Goal: Task Accomplishment & Management: Manage account settings

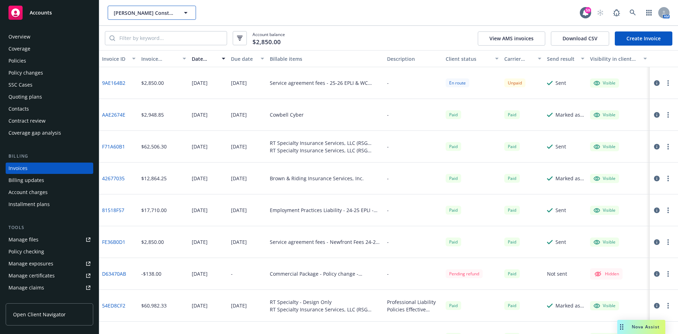
click at [149, 12] on span "[PERSON_NAME] Construction Corporation; [PERSON_NAME] Construction Consulting, …" at bounding box center [144, 12] width 61 height 7
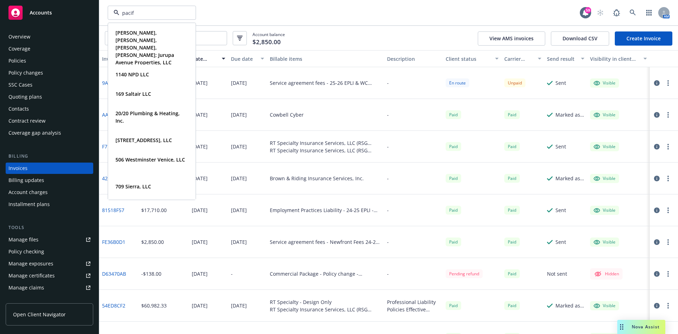
type input "pacifi"
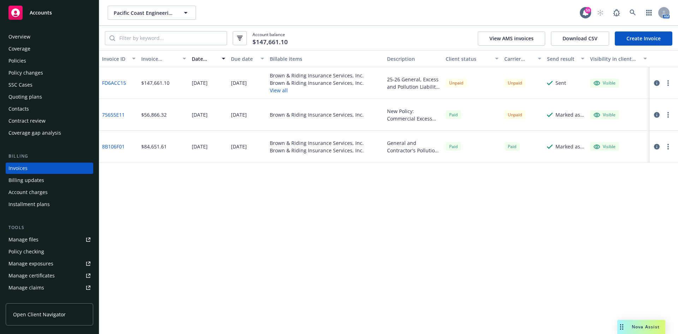
drag, startPoint x: 25, startPoint y: 62, endPoint x: 41, endPoint y: 60, distance: 16.0
click at [25, 61] on div "Policies" at bounding box center [17, 60] width 18 height 11
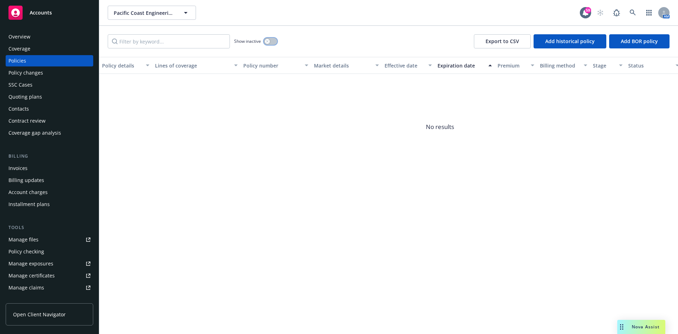
click at [274, 42] on button "button" at bounding box center [270, 41] width 13 height 7
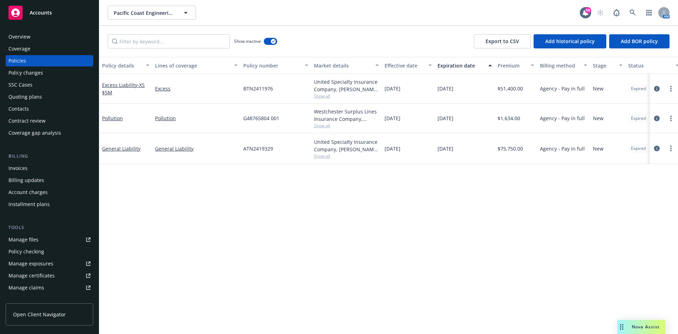
click at [39, 97] on div "Quoting plans" at bounding box center [25, 96] width 34 height 11
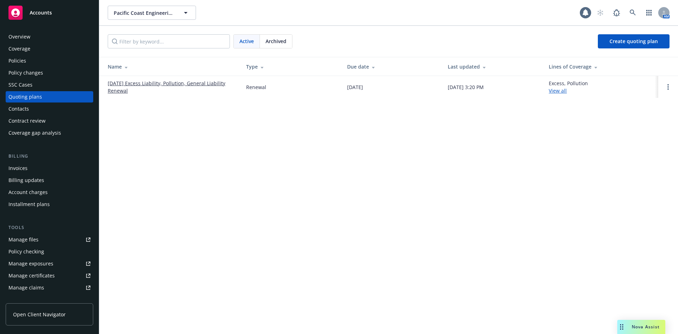
click at [196, 85] on link "09/16/25 Excess Liability, Pollution, General Liability Renewal" at bounding box center [171, 86] width 127 height 15
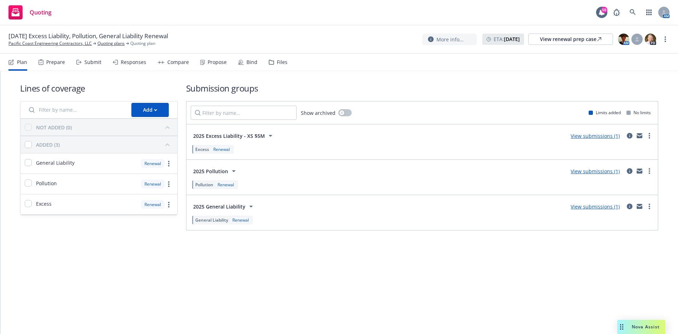
click at [611, 136] on link "View submissions (1)" at bounding box center [595, 135] width 49 height 7
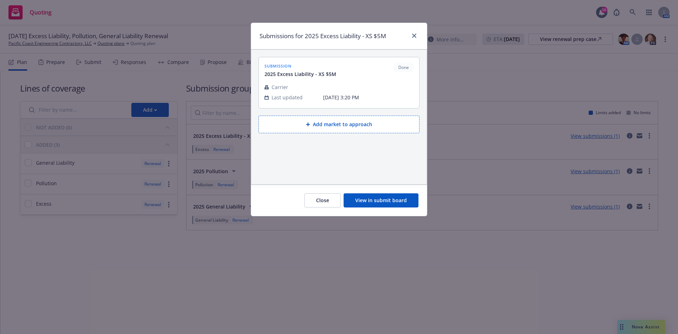
click at [382, 203] on button "View in submit board" at bounding box center [381, 200] width 75 height 14
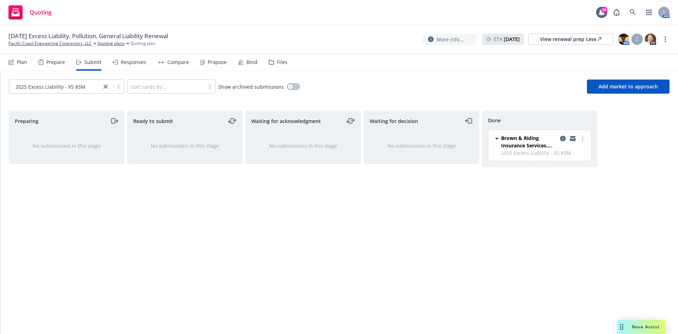
click at [134, 63] on div "Responses" at bounding box center [133, 62] width 25 height 6
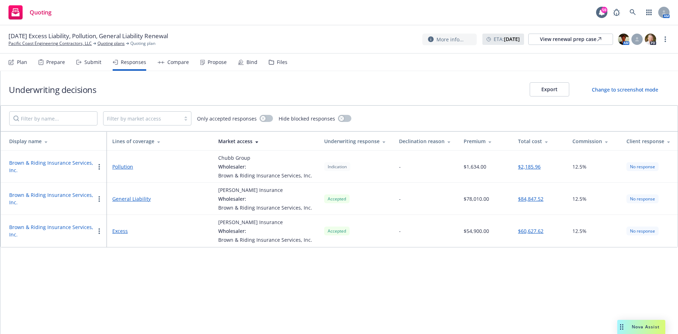
click at [185, 60] on div "Compare" at bounding box center [178, 62] width 22 height 6
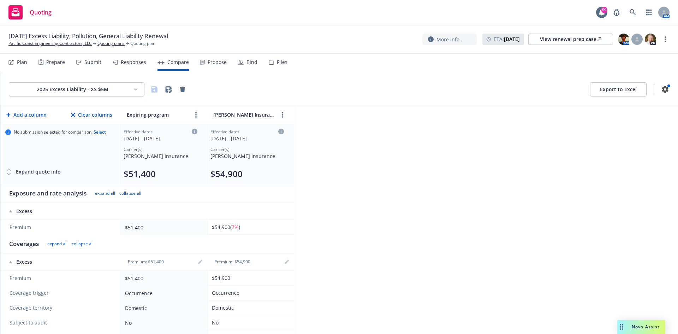
click at [137, 60] on div "Responses" at bounding box center [133, 62] width 25 height 6
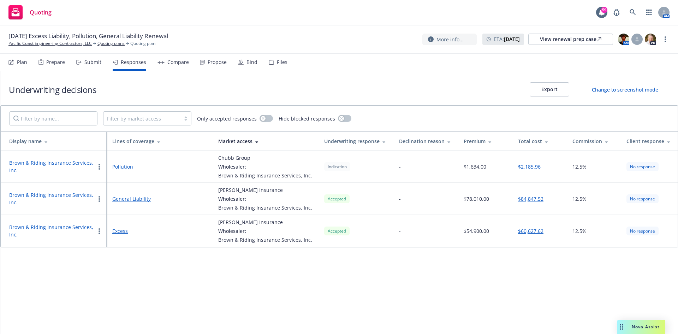
click at [96, 167] on button "button" at bounding box center [99, 167] width 8 height 8
click at [142, 197] on span "Change decision to accepted" at bounding box center [137, 194] width 85 height 7
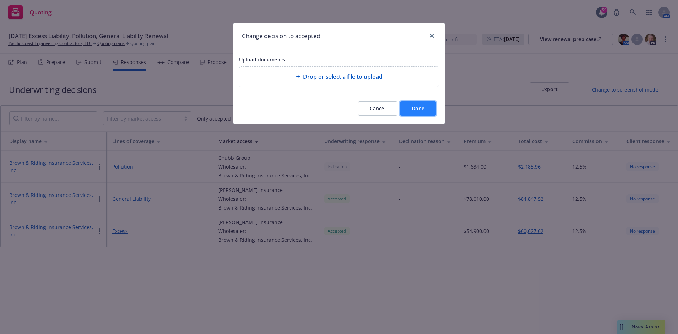
click at [414, 108] on span "Done" at bounding box center [418, 108] width 13 height 7
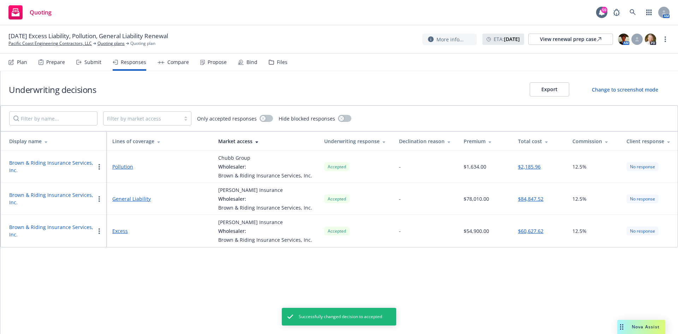
click at [217, 65] on div "Propose" at bounding box center [217, 62] width 19 height 6
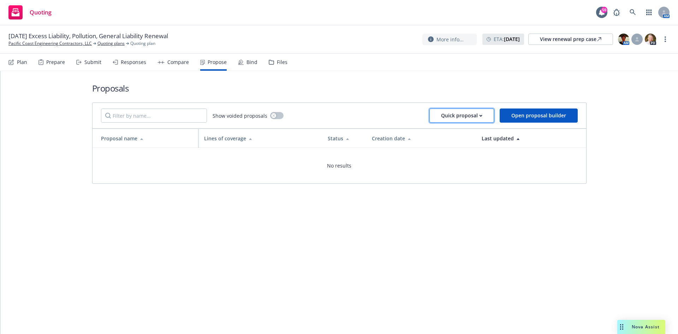
click at [461, 116] on div "Quick proposal" at bounding box center [461, 115] width 41 height 13
click at [451, 134] on span "Upload quick proposal" at bounding box center [467, 133] width 70 height 7
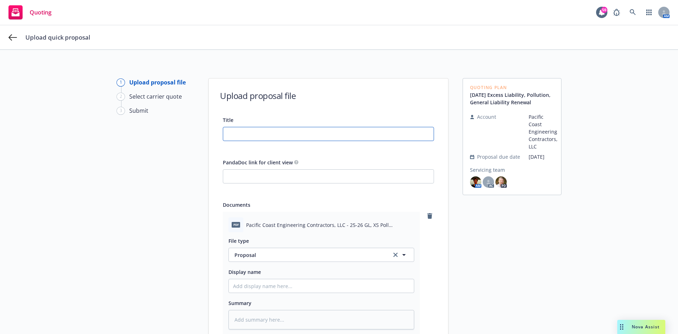
click at [258, 135] on input "Title" at bounding box center [328, 133] width 211 height 13
type input "2"
type textarea "x"
type input "25"
type textarea "x"
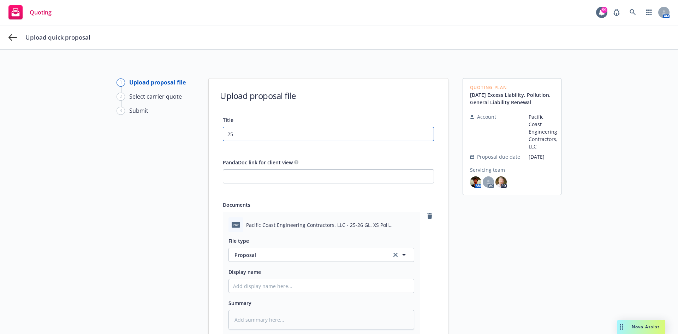
type input "25-"
type textarea "x"
type input "25-2"
type textarea "x"
type input "25-26"
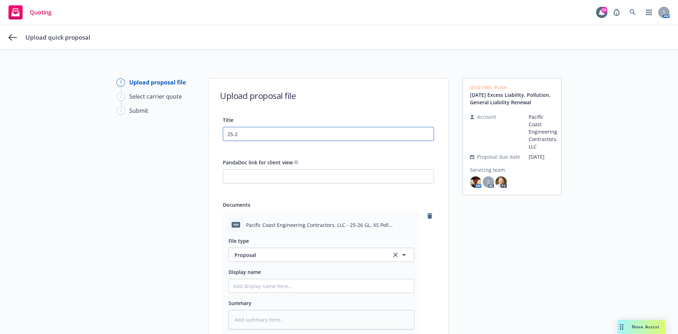
type textarea "x"
type input "25-26"
type textarea "x"
type input "25-26 G"
type textarea "x"
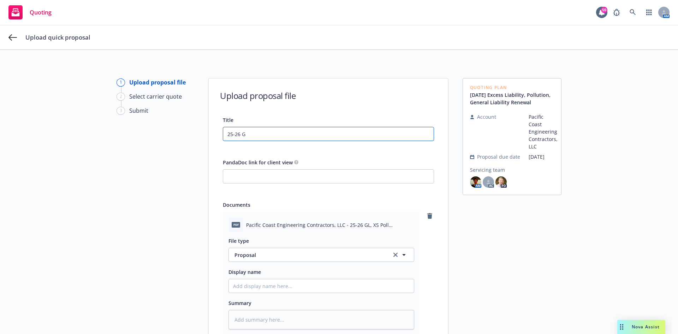
type input "25-26 GL"
type textarea "x"
type input "25-26 GL/"
type textarea "x"
type input "25-26 GL/X"
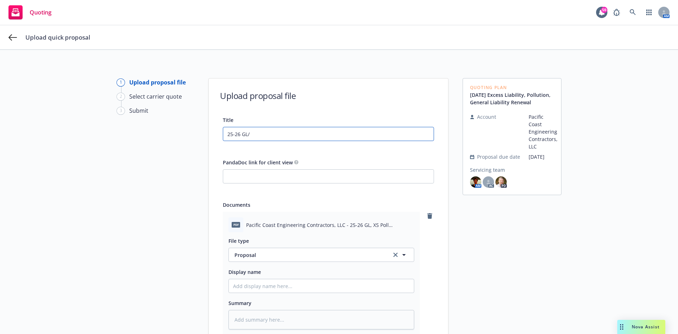
type textarea "x"
type input "25-26 GL/XS"
type textarea "x"
type input "25-26 GL/XS/"
type textarea "x"
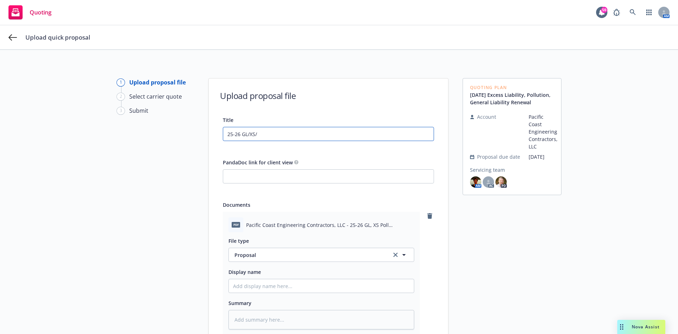
type input "25-26 GL/XS/P"
type textarea "x"
type input "25-26 GL/XS/PO"
type textarea "x"
type input "25-26 GL/XS/POL"
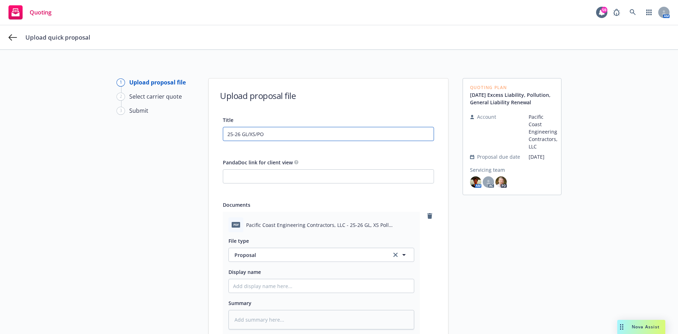
type textarea "x"
type input "25-26 GL/XS/POLL"
type textarea "x"
type input "25-26 GL/XS/POLL"
type textarea "x"
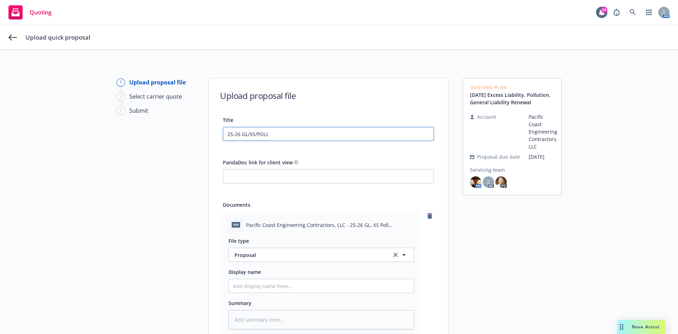
type input "25-26 GL/XS/POLL P"
type textarea "x"
type input "25-26 GL/XS/POLL Pr"
type textarea "x"
type input "25-26 GL/XS/POLL Pro"
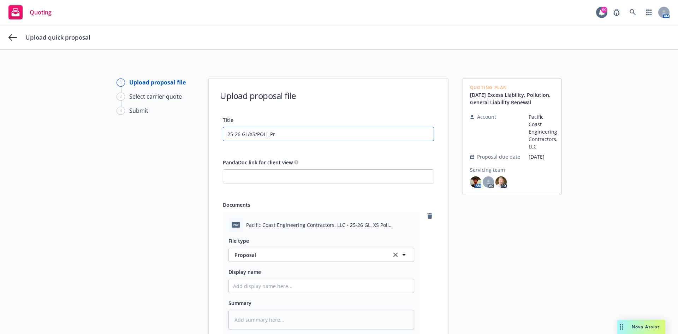
type textarea "x"
type input "25-26 GL/XS/POLL Prop"
type textarea "x"
type input "25-26 GL/XS/POLL Propo"
type textarea "x"
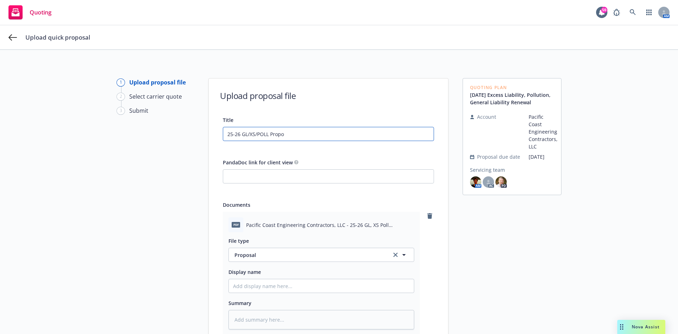
type input "25-26 GL/XS/POLL Propos"
type textarea "x"
type input "25-26 GL/XS/POLL Proposa"
type textarea "x"
type input "25-26 GL/XS/POLL Proposal"
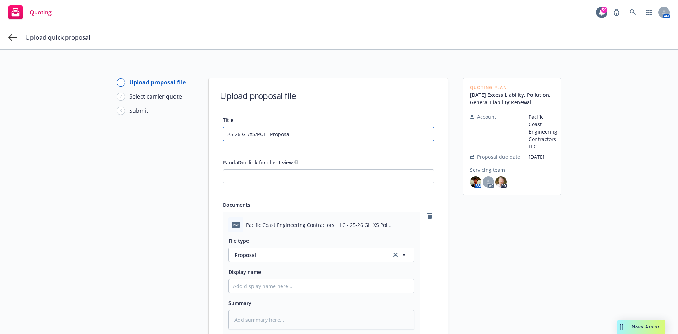
type textarea "x"
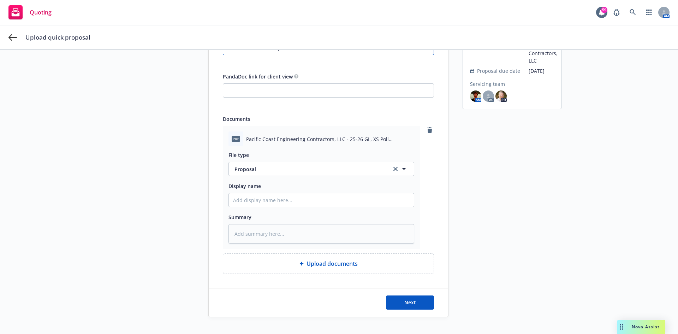
scroll to position [97, 0]
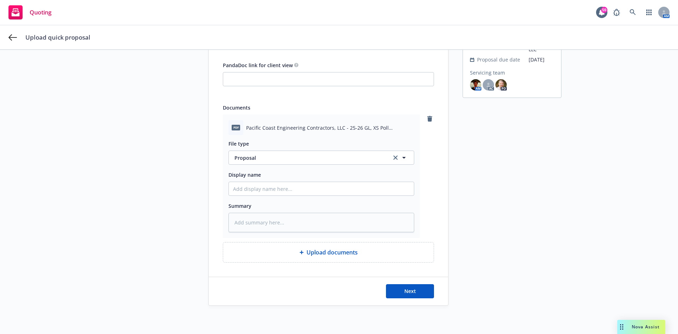
type input "25-26 GL/XS/POLL Proposal"
click at [278, 184] on input "Display name" at bounding box center [321, 188] width 185 height 13
paste input "25-26 GL/XS/POLL Proposal"
type textarea "x"
type input "25-26 GL/XS/POLL Proposal"
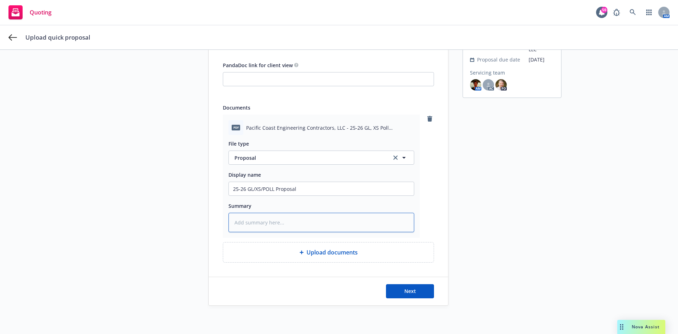
click at [271, 227] on textarea at bounding box center [322, 222] width 186 height 19
paste textarea "25-26 GL/XS/POLL Proposal"
type textarea "x"
type textarea "25-26 GL/XS/POLL Proposal"
click at [392, 289] on button "Next" at bounding box center [410, 291] width 48 height 14
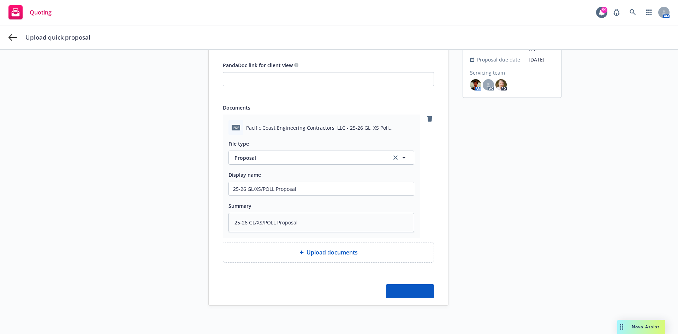
type textarea "x"
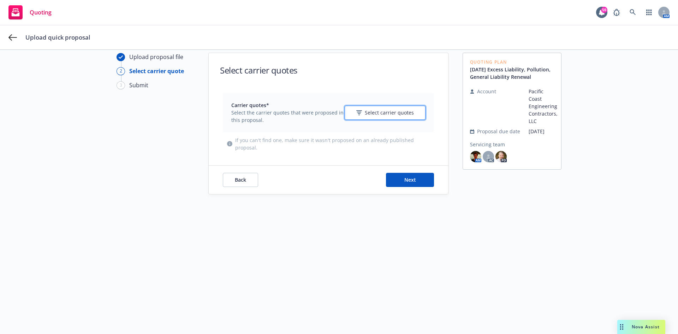
click at [358, 113] on icon "button" at bounding box center [359, 112] width 6 height 5
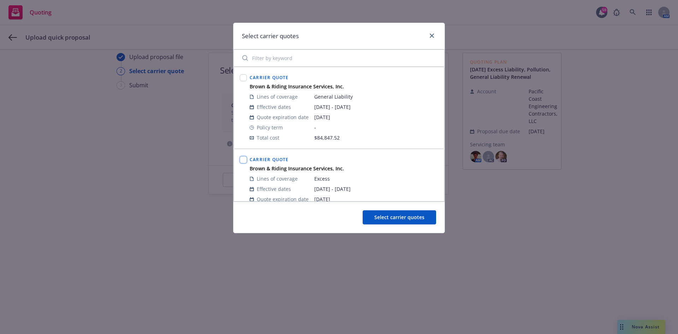
click at [242, 159] on input "checkbox" at bounding box center [243, 159] width 7 height 7
checkbox input "true"
click at [242, 77] on input "checkbox" at bounding box center [243, 77] width 7 height 7
checkbox input "true"
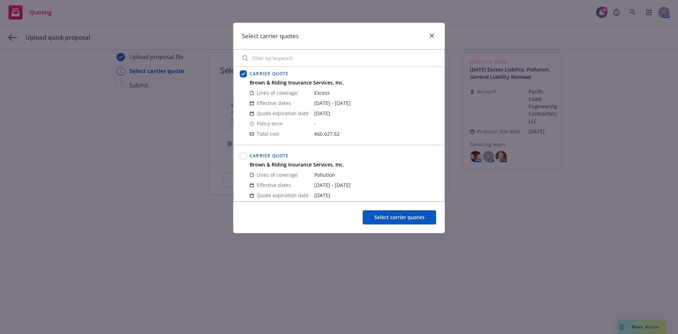
scroll to position [112, 0]
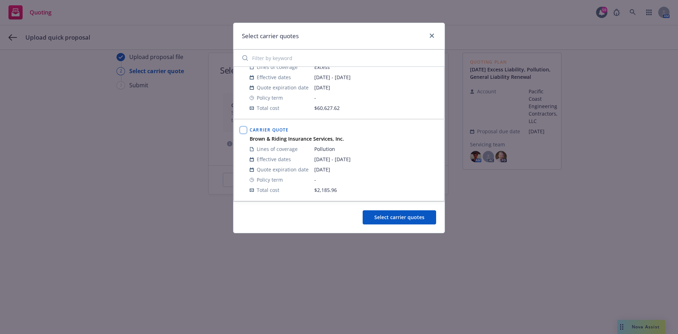
click at [242, 130] on input "checkbox" at bounding box center [243, 129] width 7 height 7
checkbox input "true"
click at [386, 223] on button "Select carrier quotes" at bounding box center [399, 217] width 73 height 14
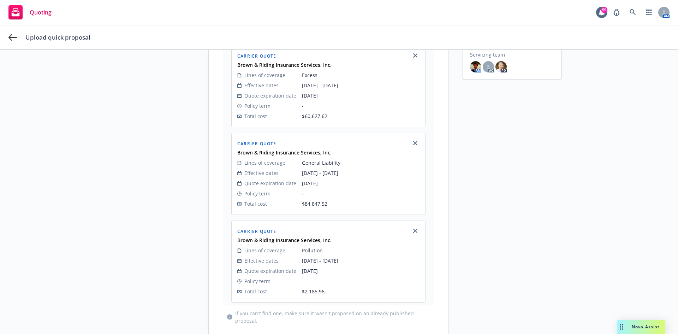
scroll to position [177, 0]
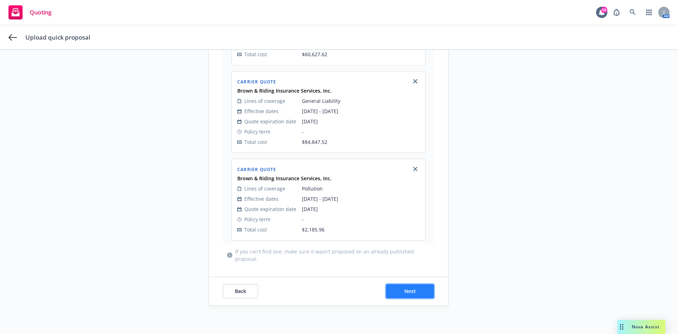
click at [390, 290] on button "Next" at bounding box center [410, 291] width 48 height 14
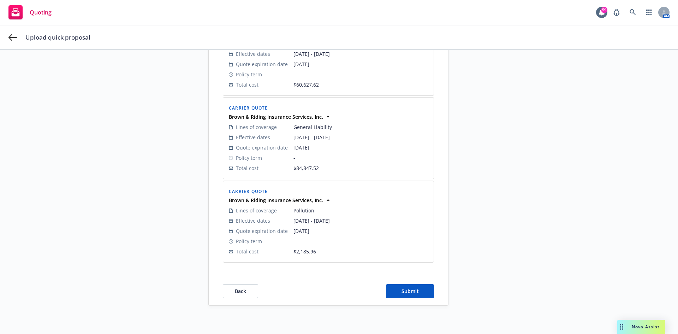
scroll to position [165, 0]
click at [404, 291] on span "Submit" at bounding box center [410, 291] width 17 height 7
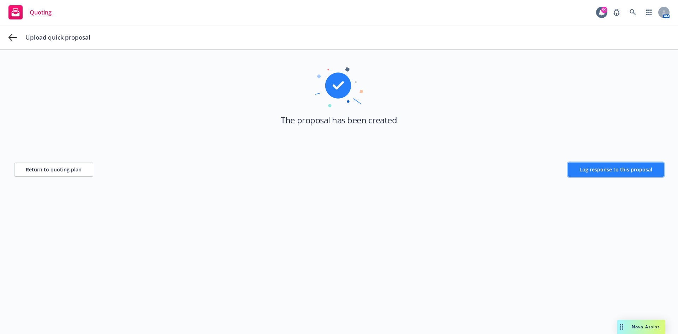
click at [616, 176] on button "Log response to this proposal" at bounding box center [616, 170] width 96 height 14
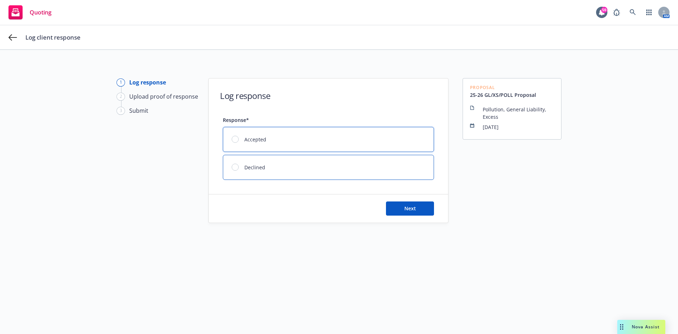
drag, startPoint x: 255, startPoint y: 143, endPoint x: 395, endPoint y: 160, distance: 140.2
click at [255, 143] on div "Accepted" at bounding box center [328, 139] width 211 height 24
click at [401, 207] on button "Next" at bounding box center [410, 208] width 48 height 14
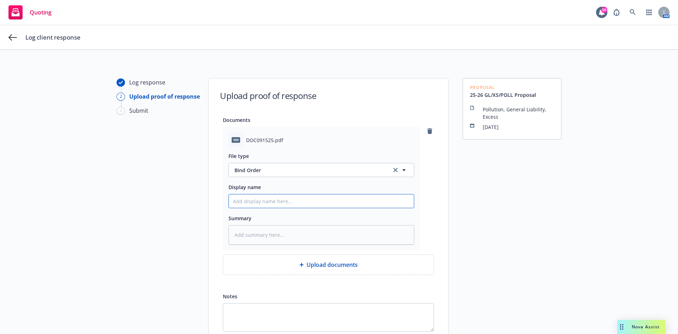
click at [267, 198] on input "Display name" at bounding box center [321, 200] width 185 height 13
paste input "25-26 GL/XS/POLL Proposal"
type textarea "x"
type input "25-26 GL/XS/POLL Proposal"
type textarea "x"
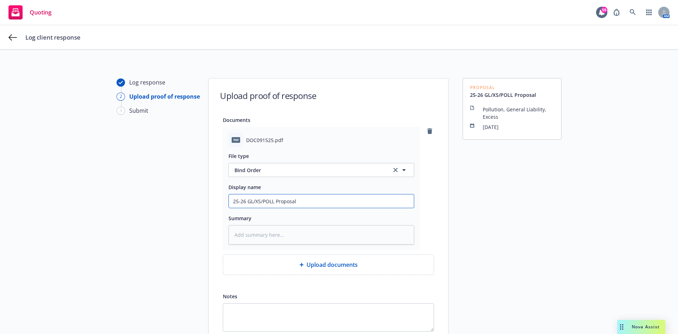
type input "25-26 GL/XS/POLL Proposal"
type textarea "x"
type input "25-26 GL/XS/POLL Proposal -"
type textarea "x"
type input "25-26 GL/XS/POLL Proposal -"
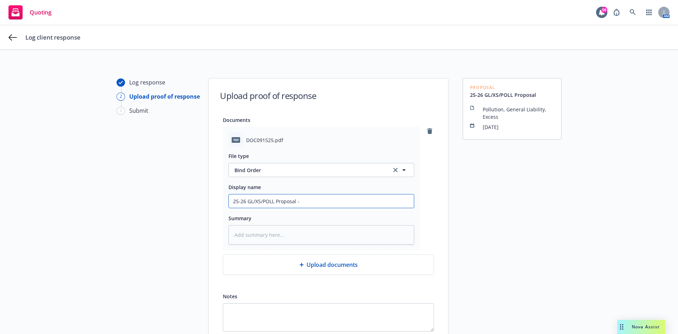
type textarea "x"
type input "25-26 GL/XS/POLL Proposal - B"
type textarea "x"
type input "25-26 GL/XS/POLL Proposal - Bi"
type textarea "x"
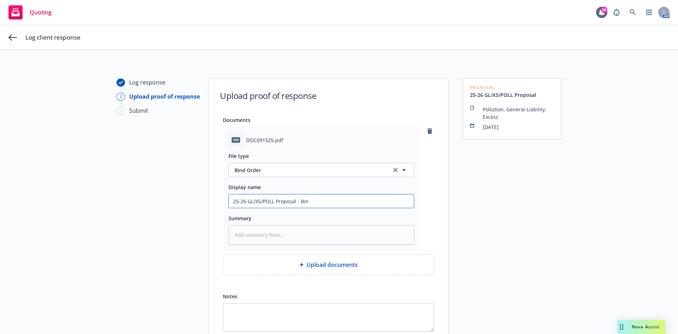
type input "25-26 GL/XS/POLL Proposal - Bind"
type textarea "x"
type input "25-26 GL/XS/POLL Proposal - Bind"
type textarea "x"
type input "25-26 GL/XS/POLL Proposal - Bind D"
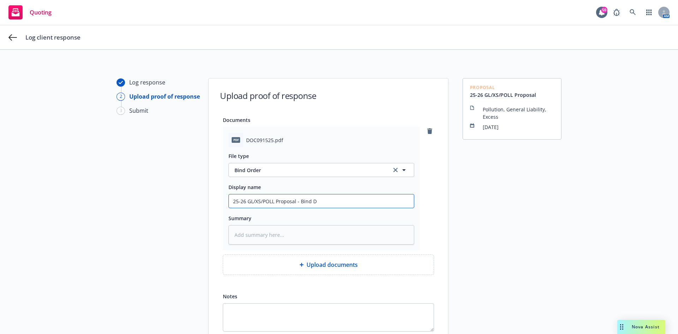
type textarea "x"
type input "25-26 GL/XS/POLL Proposal - Bind Do"
type textarea "x"
type input "25-26 GL/XS/POLL Proposal - Bind Doc"
type textarea "x"
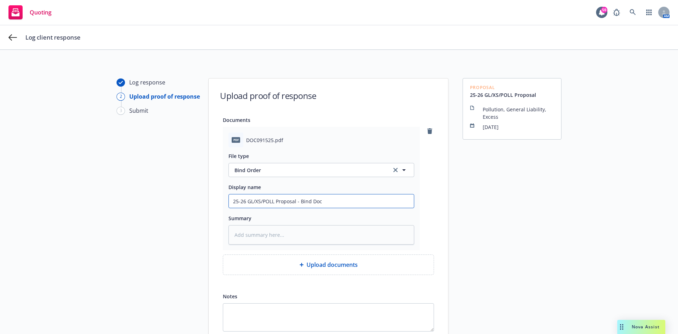
type input "25-26 GL/XS/POLL Proposal - Bind Docu"
type textarea "x"
type input "25-26 GL/XS/POLL Proposal - Bind Docum"
type textarea "x"
type input "25-26 GL/XS/POLL Proposal - Bind Docume"
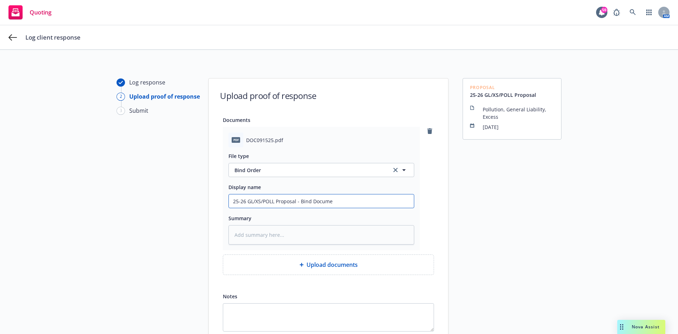
type textarea "x"
type input "25-26 GL/XS/POLL Proposal - Bind Documen"
type textarea "x"
type input "25-26 GL/XS/POLL Proposal - Bind Document"
type textarea "x"
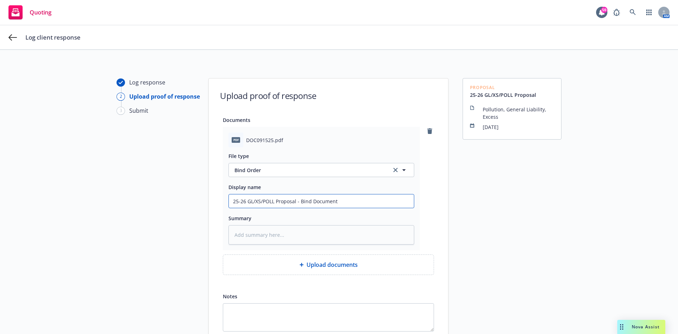
type input "25-26 GL/XS/POLL Proposal - Bind Documents"
type textarea "x"
type input "25-26 GL/XS/POLL Proposal - Bind Documents"
type textarea "x"
type input "25-26 GL/XS/POLL Proposal - SBind Documents"
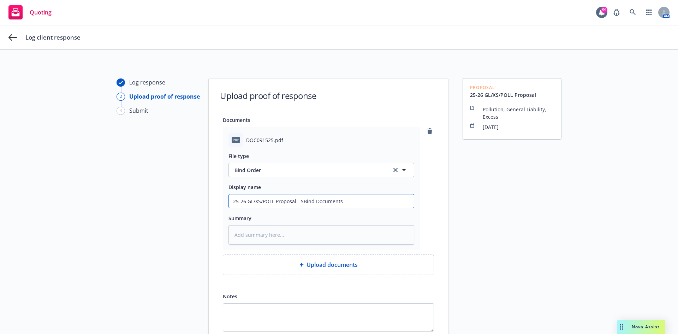
type textarea "x"
type input "25-26 GL/XS/POLL Proposal - SiBind Documents"
type textarea "x"
type input "25-26 GL/XS/POLL Proposal - SigBind Documents"
type textarea "x"
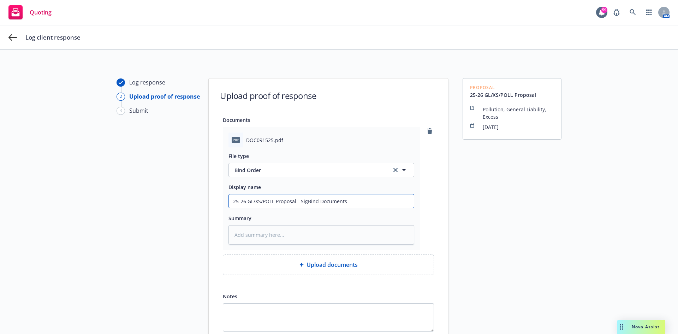
type input "25-26 GL/XS/POLL Proposal - SignBind Documents"
type textarea "x"
type input "25-26 GL/XS/POLL Proposal - SigneBind Documents"
type textarea "x"
type input "25-26 GL/XS/POLL Proposal - SignedBind Documents"
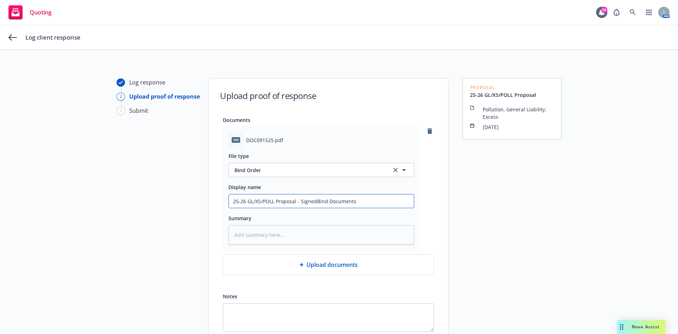
type textarea "x"
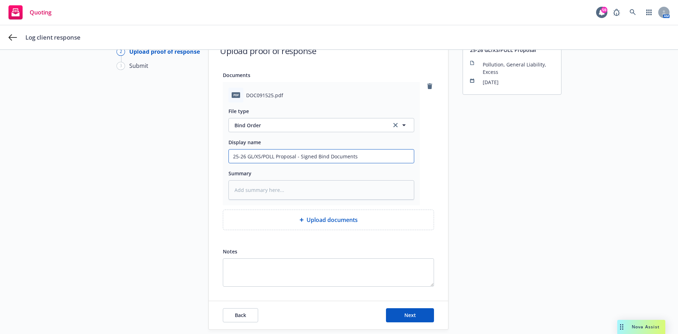
scroll to position [69, 0]
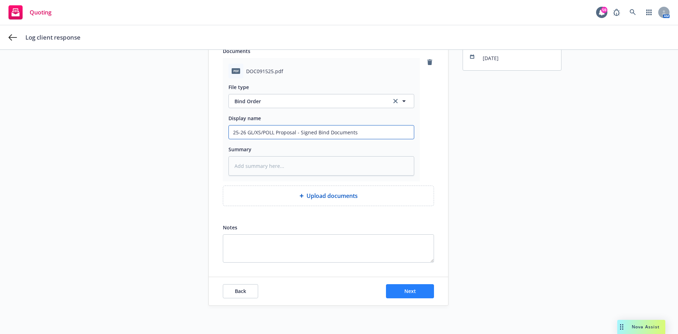
type input "25-26 GL/XS/POLL Proposal - Signed Bind Documents"
click at [410, 297] on button "Next" at bounding box center [410, 291] width 48 height 14
type textarea "x"
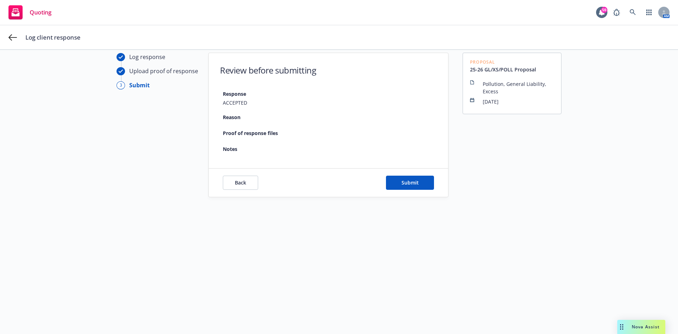
scroll to position [25, 0]
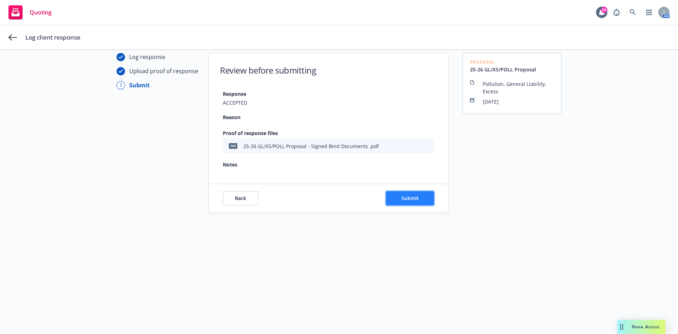
click at [398, 199] on button "Submit" at bounding box center [410, 198] width 48 height 14
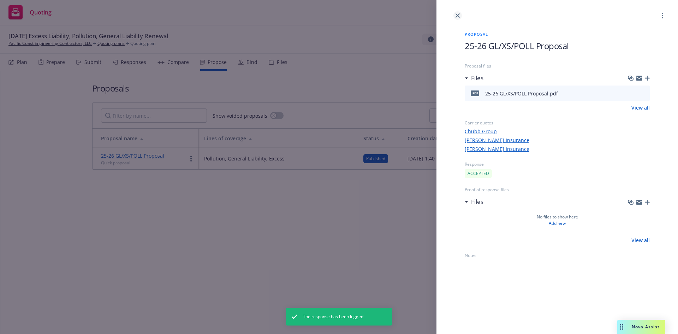
click at [456, 16] on icon "close" at bounding box center [458, 15] width 4 height 4
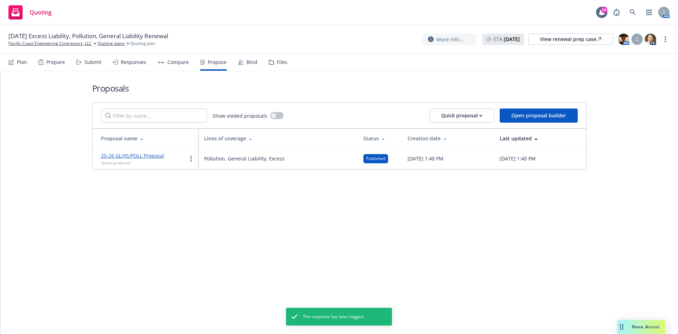
click at [240, 64] on icon at bounding box center [241, 62] width 6 height 6
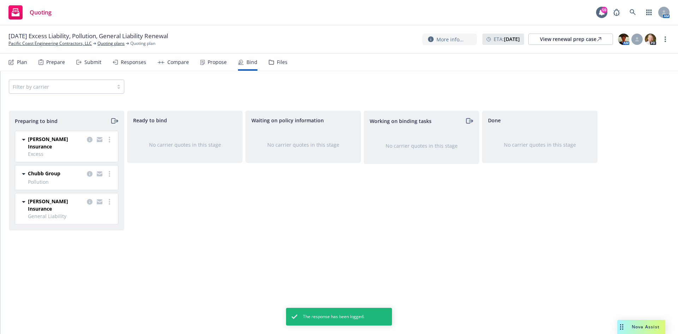
click at [114, 120] on icon "moveRight" at bounding box center [114, 121] width 8 height 8
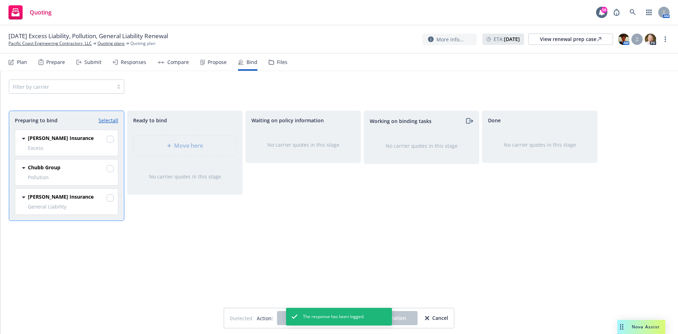
click at [113, 119] on link "Select all" at bounding box center [109, 120] width 20 height 7
checkbox input "true"
click at [280, 317] on button "Log bind order" at bounding box center [306, 318] width 59 height 14
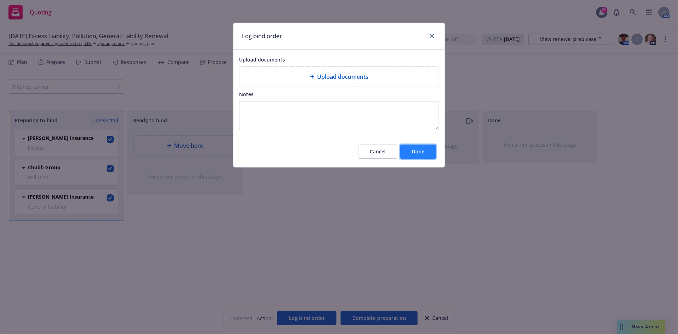
click at [429, 154] on button "Done" at bounding box center [418, 151] width 36 height 14
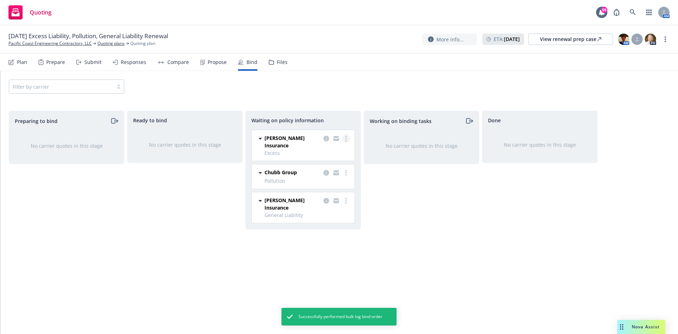
click at [346, 138] on circle "more" at bounding box center [345, 138] width 1 height 1
click at [340, 153] on link "Create policies" at bounding box center [318, 153] width 64 height 14
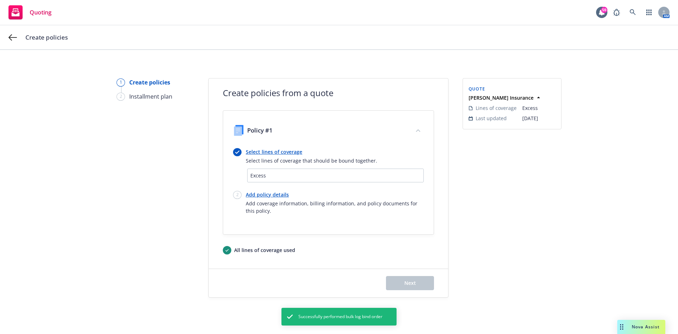
click at [6, 37] on div "Create policies" at bounding box center [339, 37] width 678 height 24
click at [16, 36] on icon at bounding box center [12, 37] width 8 height 8
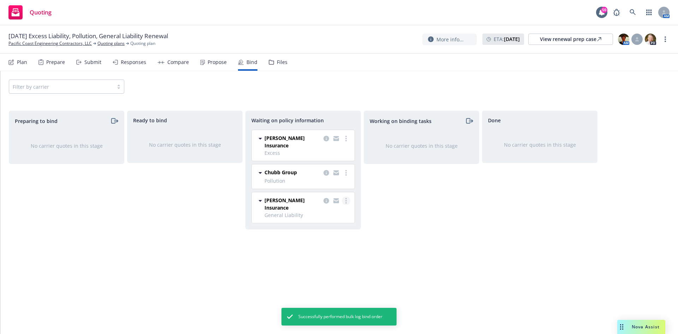
click at [345, 196] on link "more" at bounding box center [346, 200] width 8 height 8
click at [336, 208] on span "Create policies" at bounding box center [312, 208] width 52 height 7
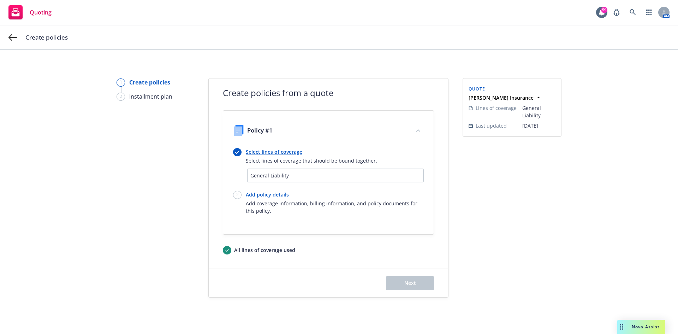
click at [260, 191] on link "Add policy details" at bounding box center [335, 194] width 178 height 7
click at [260, 193] on body "Quoting 59 AM Create policies 1 Create policies 2 Installment plan Create polic…" at bounding box center [339, 167] width 678 height 334
select select "12"
select select "CA"
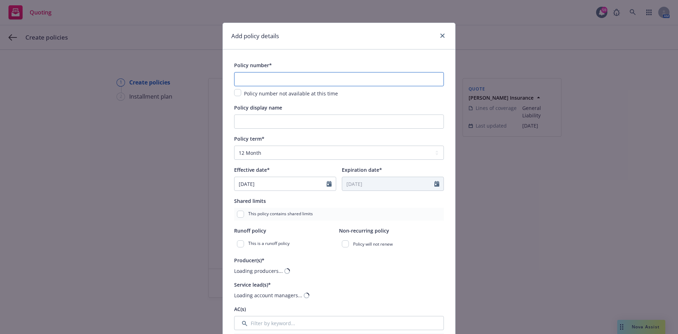
click at [290, 81] on input "text" at bounding box center [339, 79] width 210 height 14
paste input "ATN25211620"
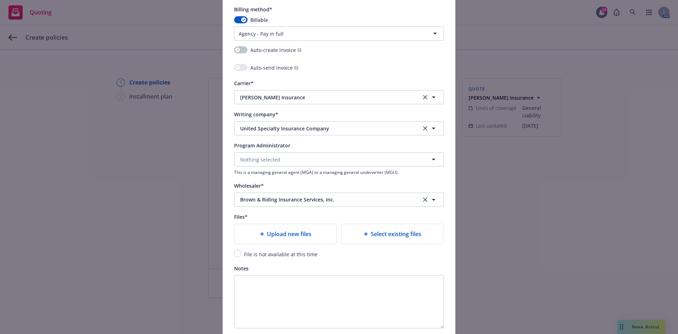
scroll to position [671, 0]
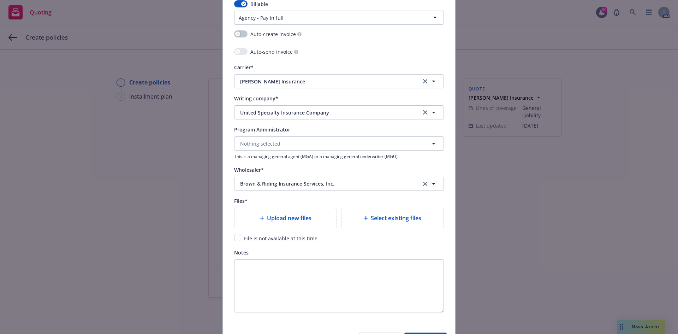
type input "ATN25211620"
click at [234, 237] on input "checkbox" at bounding box center [237, 237] width 7 height 7
checkbox input "true"
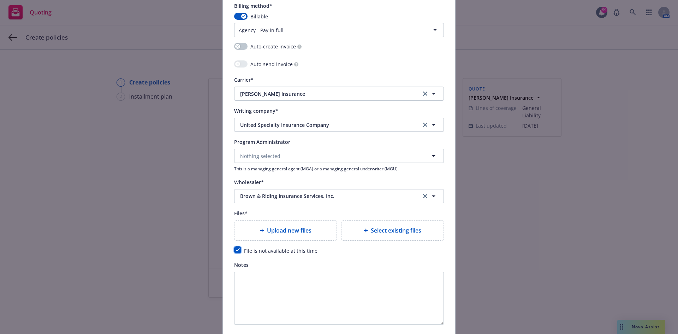
scroll to position [715, 0]
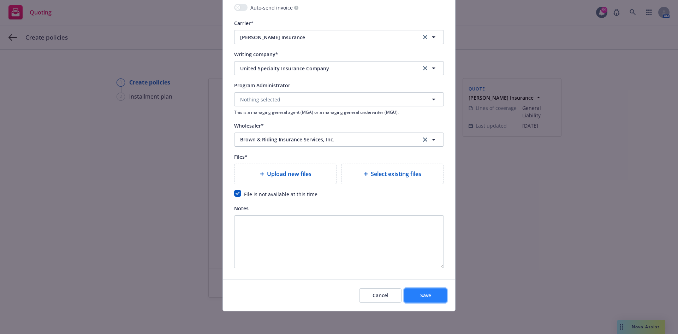
click at [425, 294] on span "Save" at bounding box center [425, 295] width 11 height 7
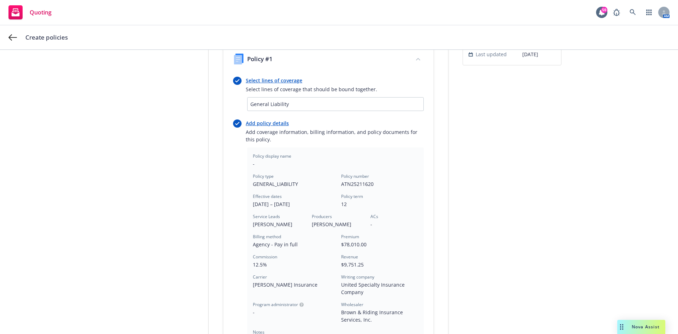
scroll to position [198, 0]
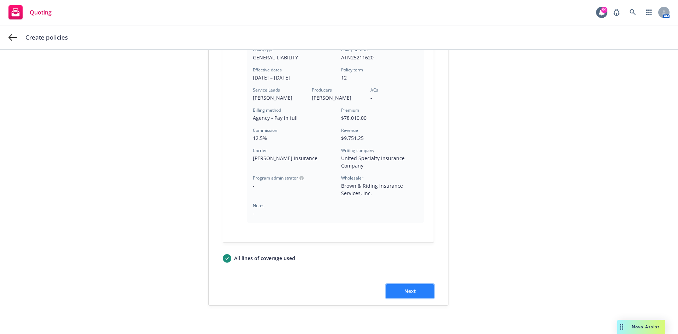
click at [414, 286] on button "Next" at bounding box center [410, 291] width 48 height 14
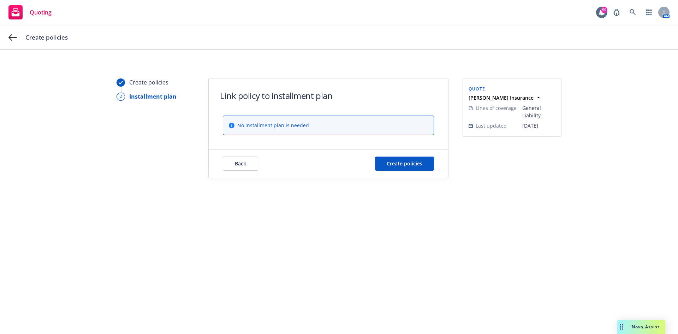
scroll to position [0, 0]
click at [407, 165] on span "Create policies" at bounding box center [405, 163] width 36 height 7
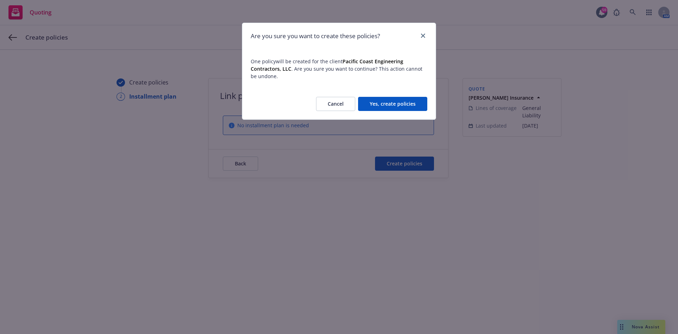
click at [401, 107] on button "Yes, create policies" at bounding box center [392, 104] width 69 height 14
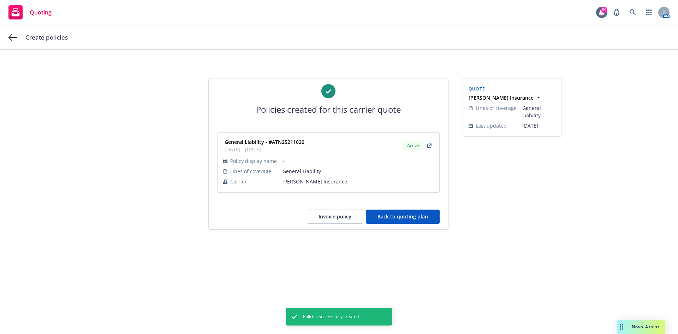
click at [342, 216] on button "Invoice policy" at bounding box center [335, 216] width 56 height 14
click at [425, 215] on button "Back to quoting plan" at bounding box center [403, 216] width 74 height 14
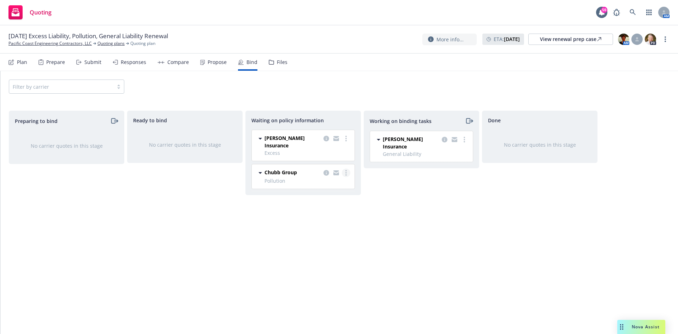
click at [345, 169] on link "more" at bounding box center [346, 173] width 8 height 8
click at [331, 184] on link "Create policies" at bounding box center [318, 181] width 64 height 14
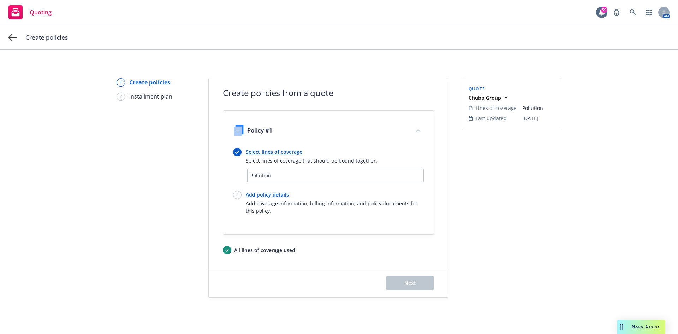
click at [272, 195] on link "Add policy details" at bounding box center [335, 194] width 178 height 7
select select "12"
select select "CA"
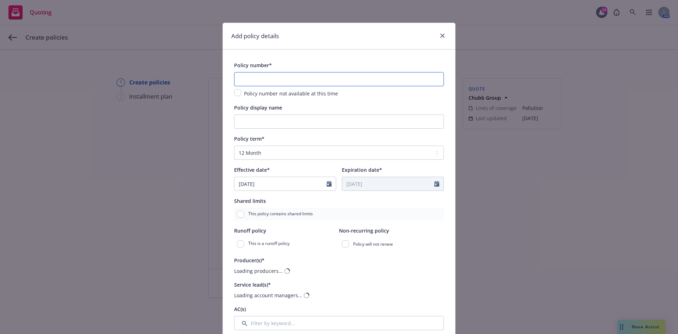
click at [277, 80] on input "text" at bounding box center [339, 79] width 210 height 14
paste input "G48765804 002"
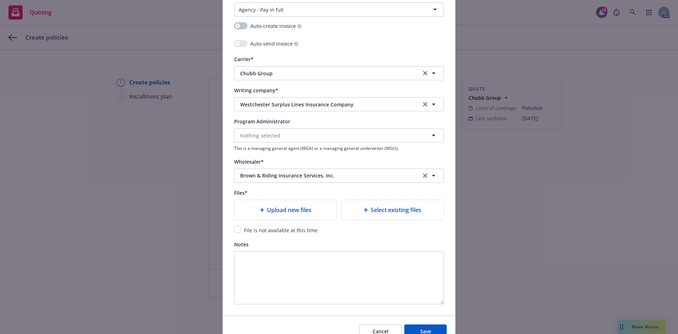
scroll to position [671, 0]
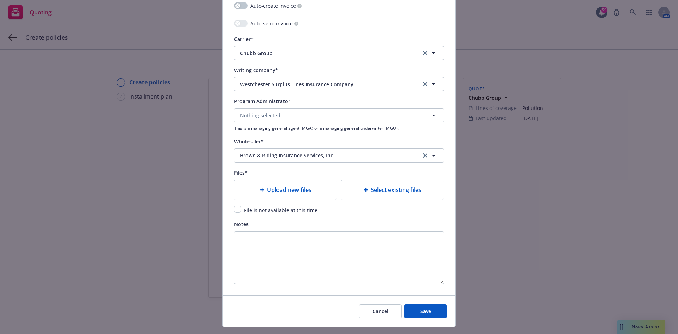
type input "G48765804 002"
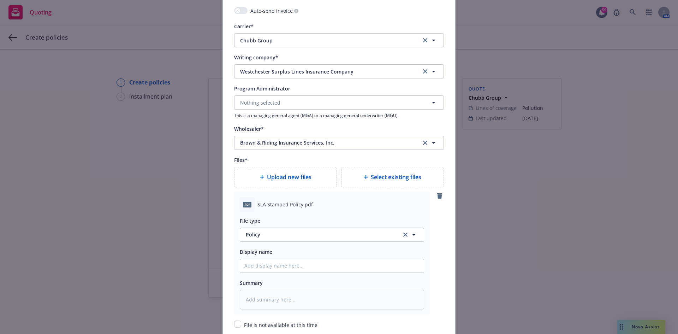
scroll to position [707, 0]
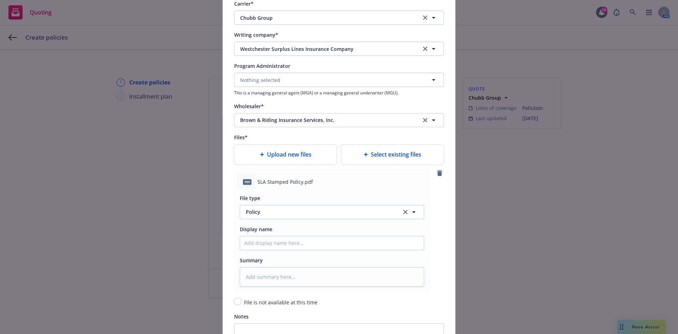
click at [284, 252] on div "File type Policy Policy Display name Summary" at bounding box center [332, 237] width 184 height 97
click at [285, 244] on input "Policy display name" at bounding box center [332, 242] width 184 height 13
type textarea "x"
type input "2"
type textarea "x"
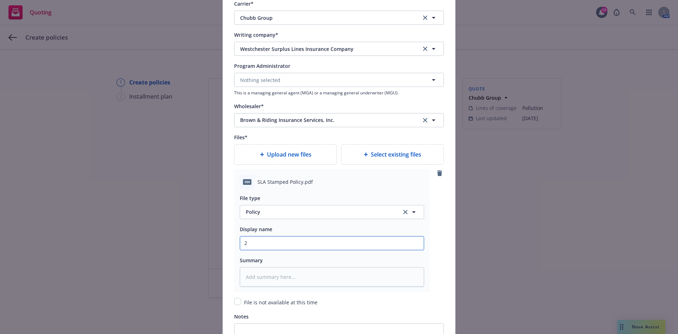
type input "25"
type textarea "x"
type input "25-"
type textarea "x"
type input "25-2"
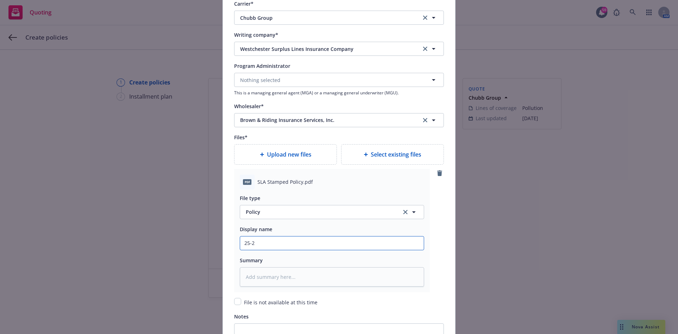
type textarea "x"
type input "25-26"
type textarea "x"
type input "25-26 P"
type textarea "x"
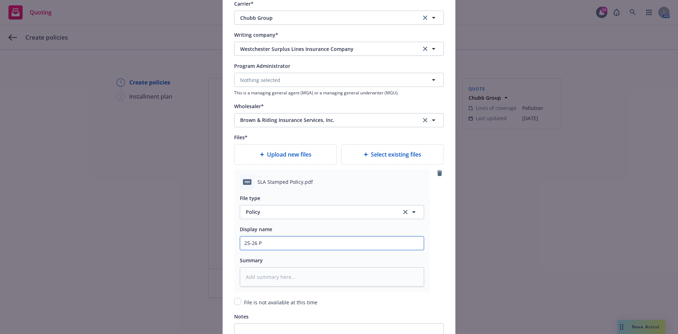
type input "25-26 PO"
type textarea "x"
type input "25-26 POL"
type textarea "x"
type input "25-26 POLL"
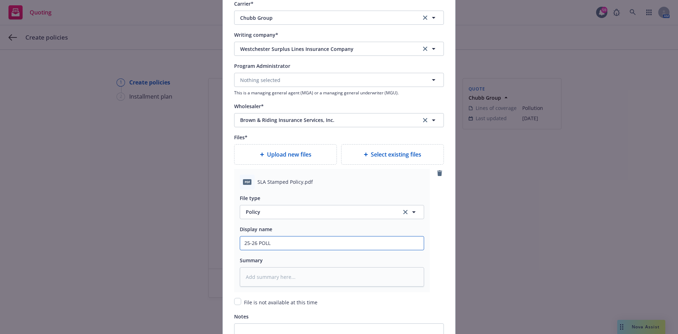
type textarea "x"
type input "25-26 POLL"
type textarea "x"
type input "25-26 POLL -"
type textarea "x"
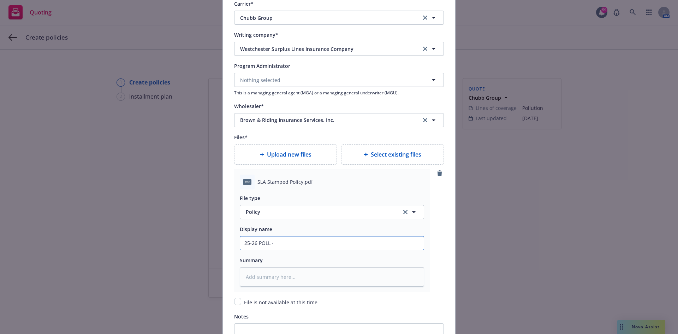
type input "25-26 POLL -"
type textarea "x"
type input "25-26 POLL - S"
type textarea "x"
type input "25-26 POLL - St"
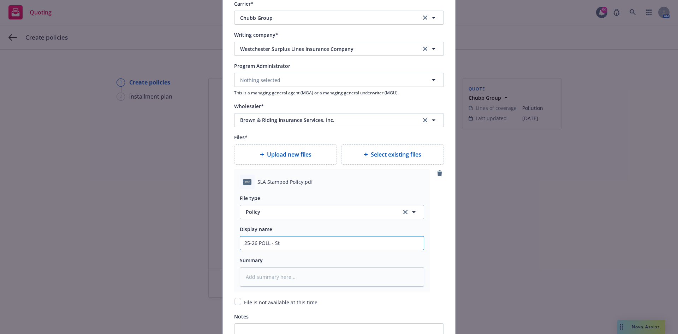
type textarea "x"
type input "25-26 POLL - Sta"
type textarea "x"
type input "25-26 POLL - Stam"
type textarea "x"
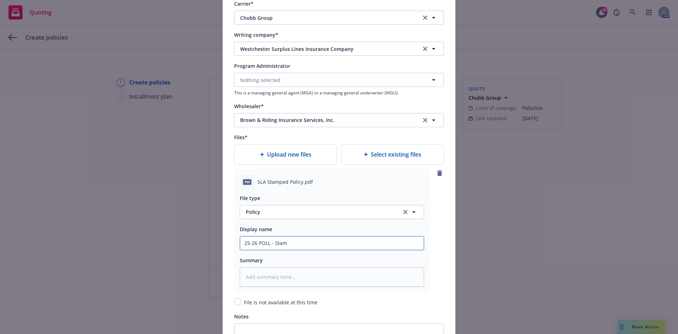
type input "25-26 POLL - Stamp"
type textarea "x"
type input "25-26 POLL - Stampe"
type textarea "x"
type input "25-26 POLL - Stamped"
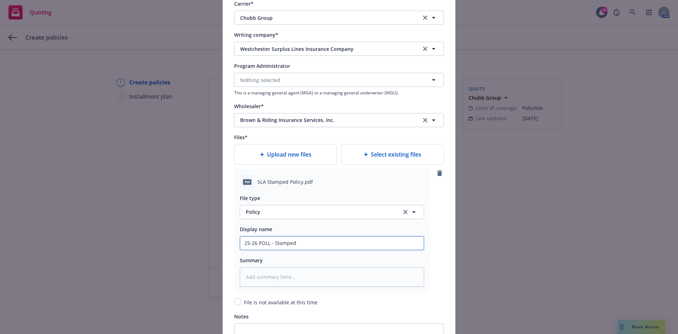
type textarea "x"
type input "25-26 POLL - Stamped"
type textarea "x"
type input "25-26 POLL - Stamped P"
type textarea "x"
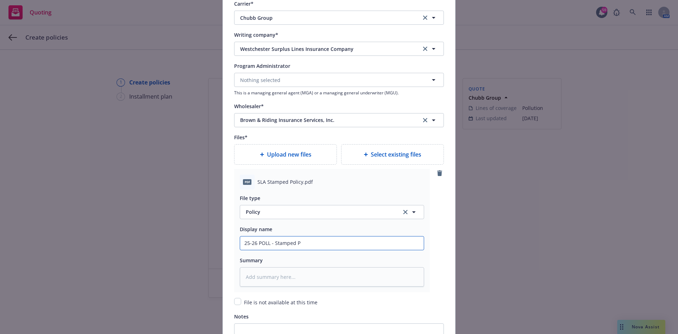
type input "25-26 POLL - Stamped Po"
type textarea "x"
type input "25-26 POLL - Stamped Pol"
type textarea "x"
type input "25-26 POLL - Stamped Poli"
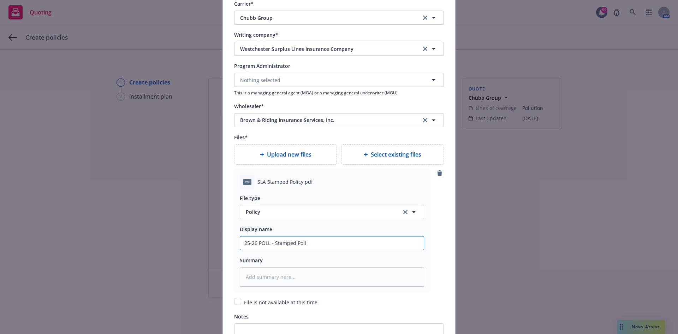
type textarea "x"
type input "25-26 POLL - Stamped Polic"
type textarea "x"
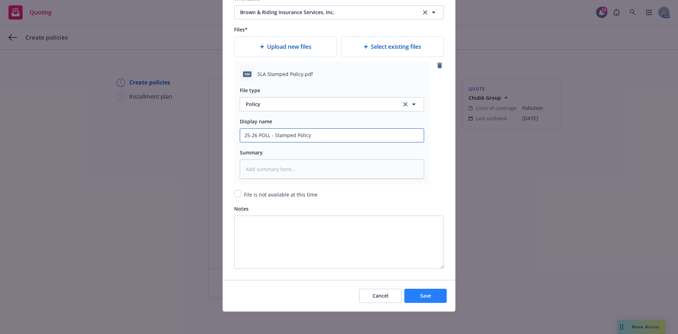
scroll to position [815, 0]
type input "25-26 POLL - Stamped Policy"
click at [425, 297] on span "Save" at bounding box center [425, 295] width 11 height 7
type textarea "x"
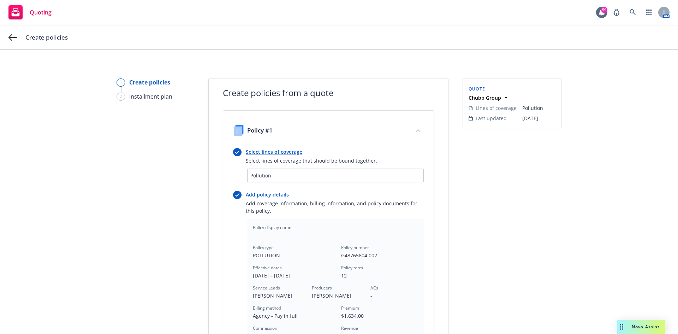
scroll to position [198, 0]
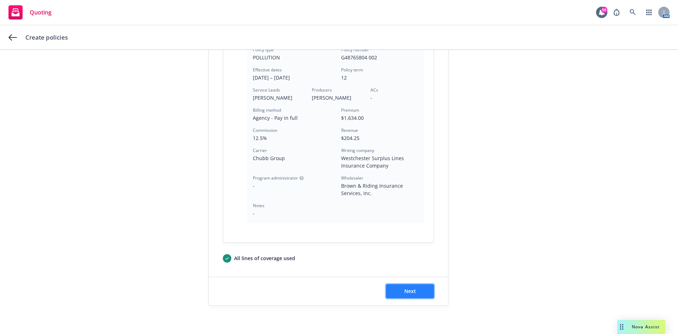
click at [407, 291] on span "Next" at bounding box center [410, 291] width 12 height 7
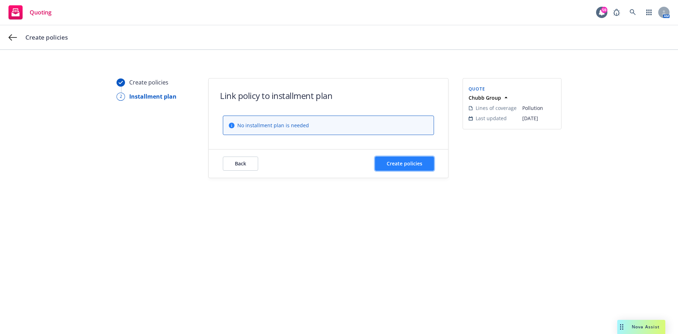
click at [397, 166] on span "Create policies" at bounding box center [405, 163] width 36 height 7
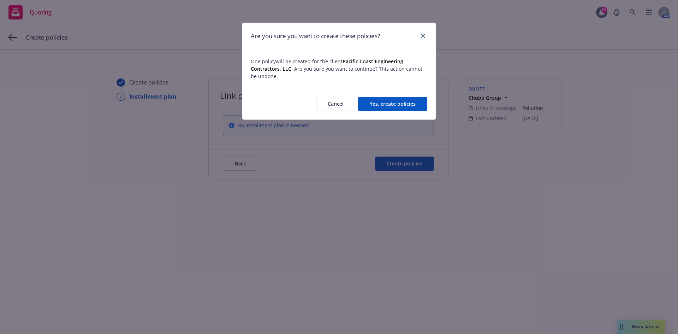
click at [414, 107] on button "Yes, create policies" at bounding box center [392, 104] width 69 height 14
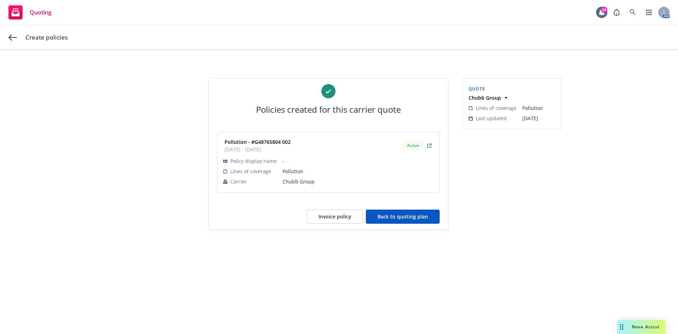
drag, startPoint x: 406, startPoint y: 210, endPoint x: 406, endPoint y: 214, distance: 3.9
click at [406, 212] on button "Back to quoting plan" at bounding box center [403, 216] width 74 height 14
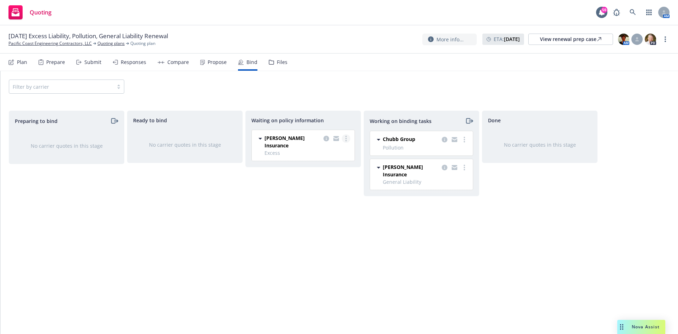
drag, startPoint x: 344, startPoint y: 137, endPoint x: 347, endPoint y: 139, distance: 3.6
click at [344, 137] on link "more" at bounding box center [346, 138] width 8 height 8
click at [329, 155] on span "Create policies" at bounding box center [312, 152] width 52 height 7
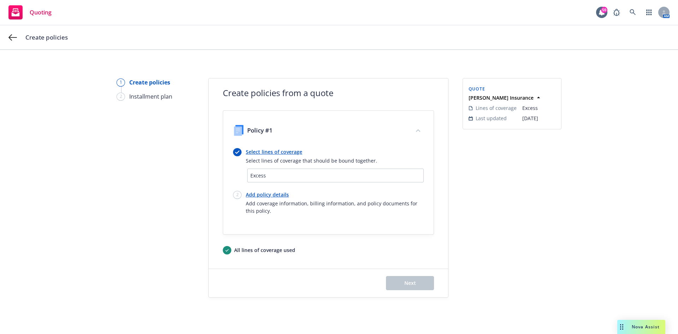
click at [271, 195] on link "Add policy details" at bounding box center [335, 194] width 178 height 7
select select "12"
select select "CA"
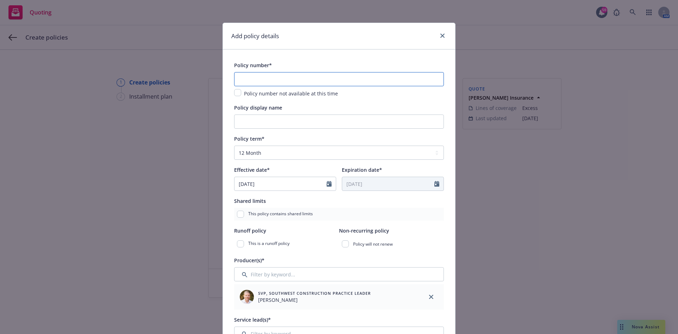
click at [242, 76] on input "text" at bounding box center [339, 79] width 210 height 14
paste input "BTN2523253"
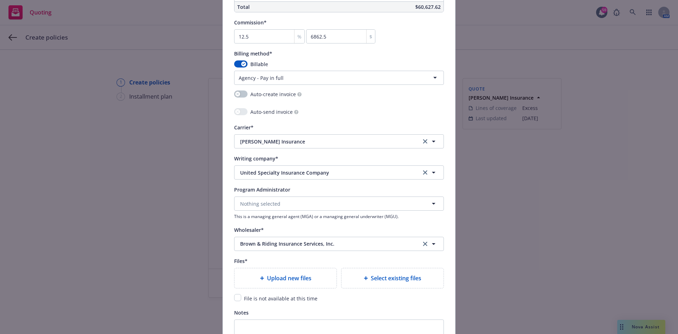
scroll to position [687, 0]
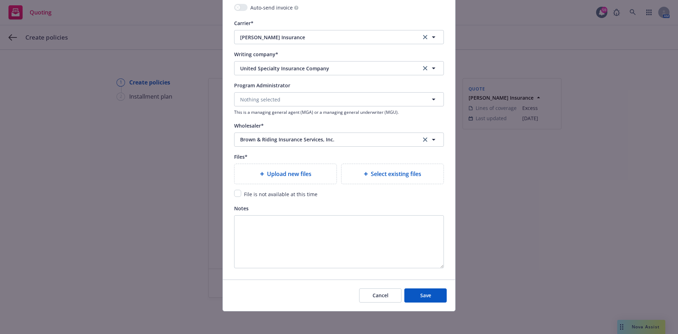
type input "BTN2523253"
click at [234, 193] on input "checkbox" at bounding box center [237, 193] width 7 height 7
checkbox input "true"
click at [433, 301] on button "Save" at bounding box center [425, 295] width 42 height 14
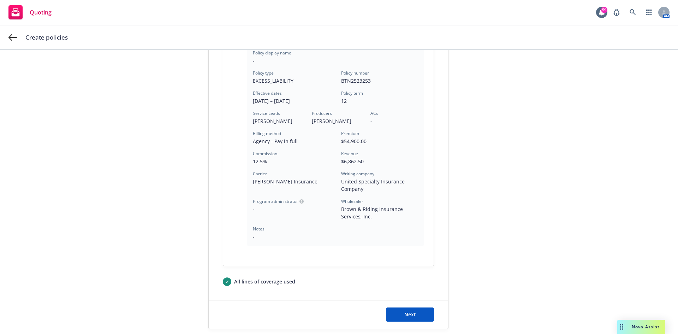
scroll to position [198, 0]
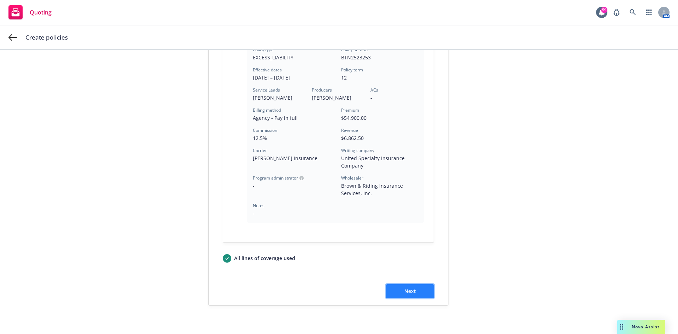
click at [402, 285] on button "Next" at bounding box center [410, 291] width 48 height 14
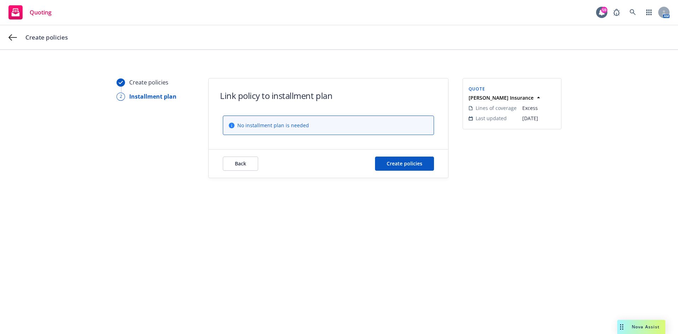
scroll to position [0, 0]
click at [403, 167] on button "Create policies" at bounding box center [404, 163] width 59 height 14
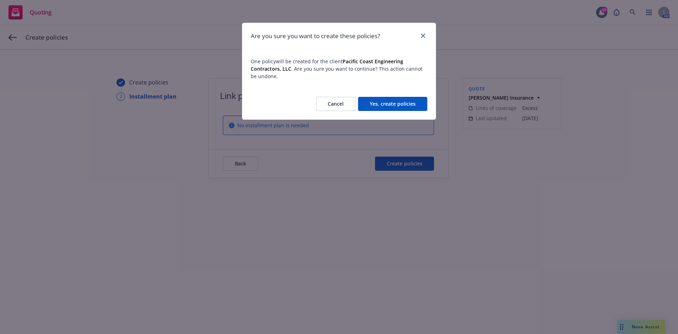
click at [392, 100] on button "Yes, create policies" at bounding box center [392, 104] width 69 height 14
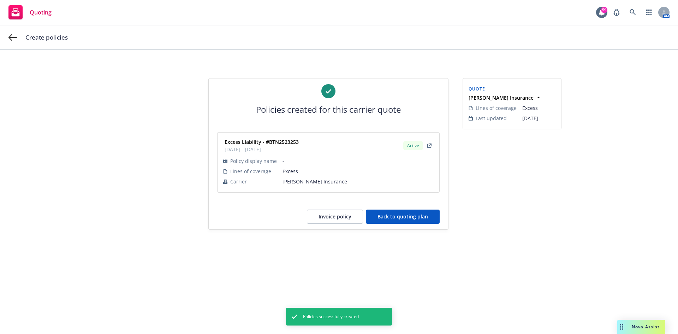
click at [382, 213] on button "Back to quoting plan" at bounding box center [403, 216] width 74 height 14
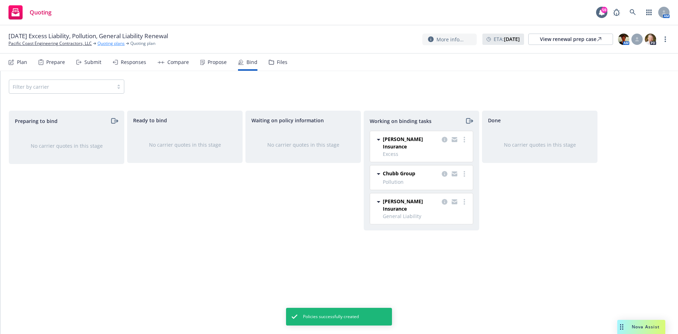
click at [113, 45] on link "Quoting plans" at bounding box center [111, 43] width 27 height 6
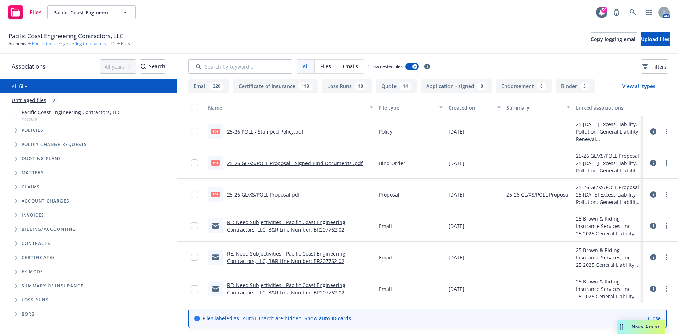
click at [61, 45] on link "Pacific Coast Engineering Contractors, LLC" at bounding box center [73, 44] width 83 height 6
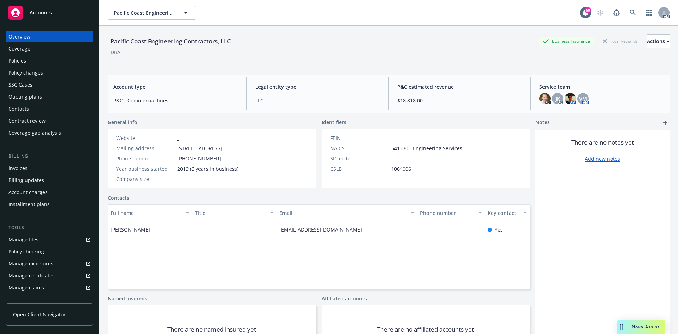
click at [47, 275] on div "Manage certificates" at bounding box center [31, 275] width 46 height 11
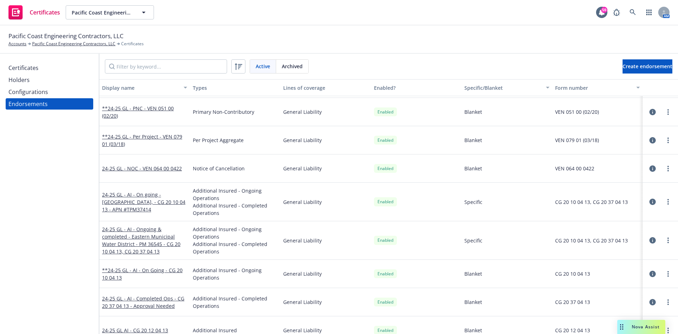
scroll to position [11, 0]
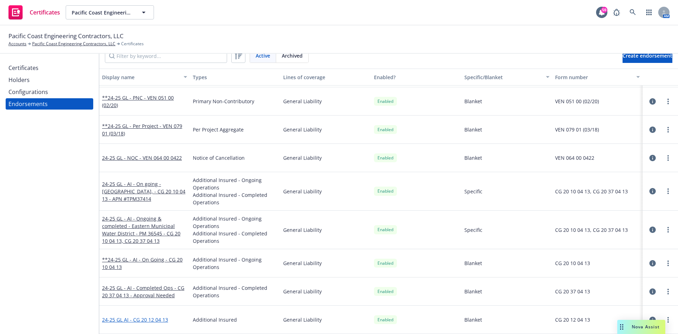
click at [152, 318] on link "24-25 GL AI - CG 20 12 04 13" at bounding box center [135, 319] width 66 height 7
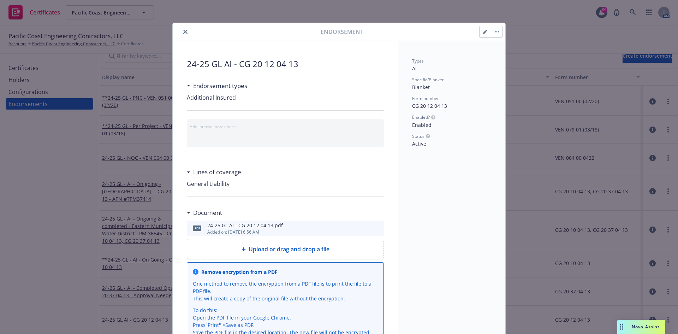
click at [366, 228] on button "download file" at bounding box center [365, 227] width 7 height 7
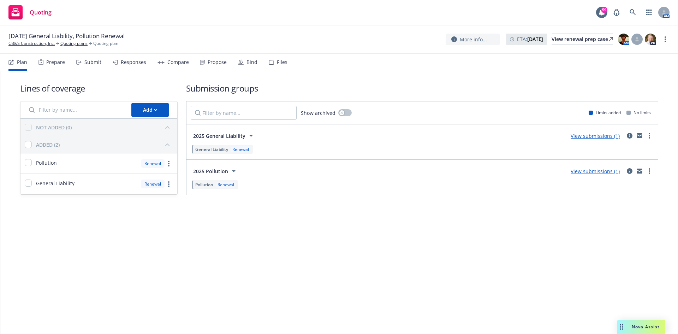
click at [609, 135] on link "View submissions (1)" at bounding box center [595, 135] width 49 height 7
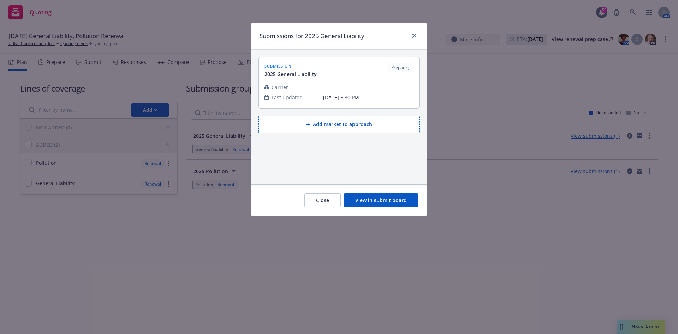
click at [378, 197] on button "View in submit board" at bounding box center [381, 200] width 75 height 14
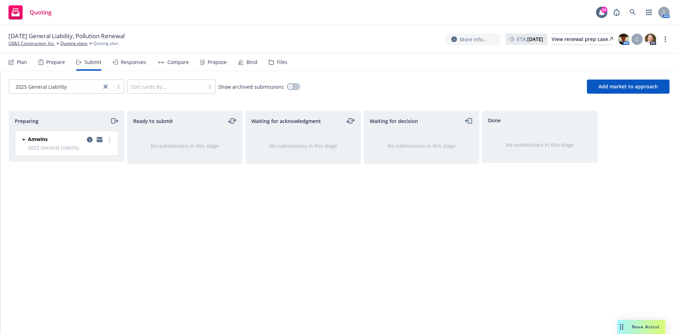
click at [101, 140] on icon "copy logging email" at bounding box center [100, 140] width 6 height 3
click at [632, 11] on icon at bounding box center [633, 12] width 6 height 6
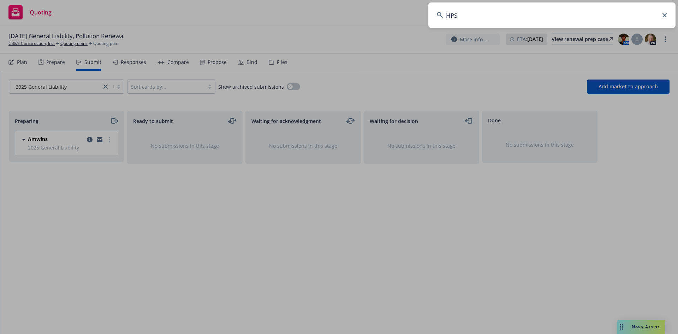
type input "HPS"
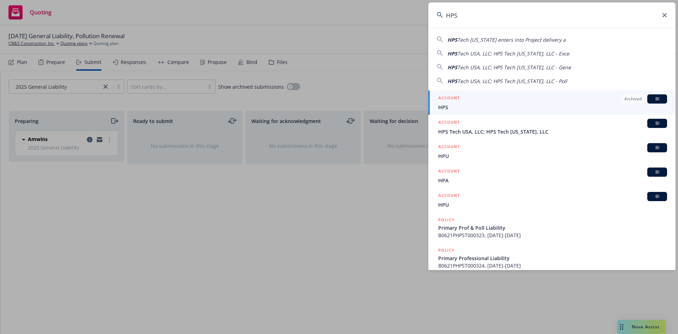
click at [480, 129] on span "HPS Tech USA, LLC; HPS Tech [US_STATE], LLC" at bounding box center [552, 131] width 229 height 7
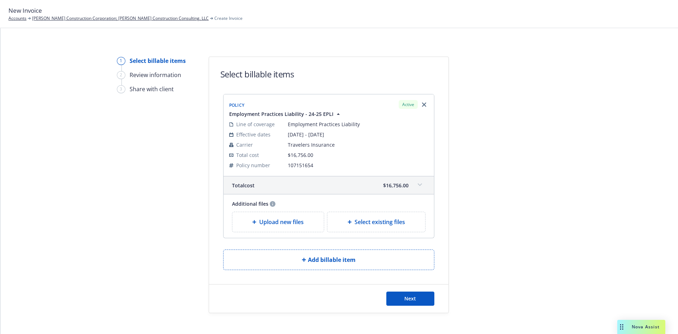
click at [313, 111] on span "Employment Practices Liability - 24-25 EPLI" at bounding box center [281, 113] width 104 height 7
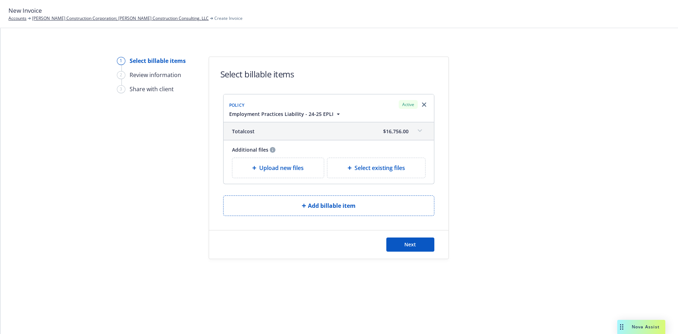
click at [327, 113] on span "Employment Practices Liability - 24-25 EPLI" at bounding box center [281, 113] width 104 height 7
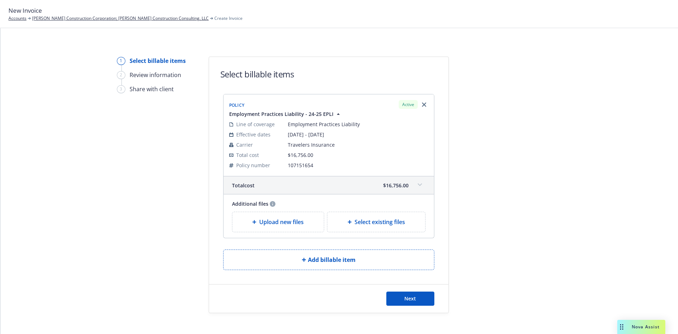
click at [328, 113] on span "Employment Practices Liability - 24-25 EPLI" at bounding box center [281, 113] width 104 height 7
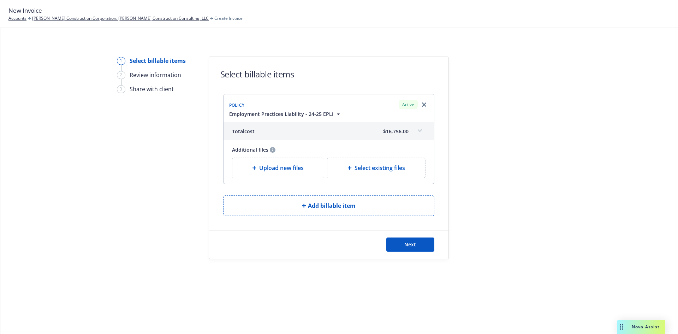
click at [328, 112] on span "Employment Practices Liability - 24-25 EPLI" at bounding box center [281, 113] width 104 height 7
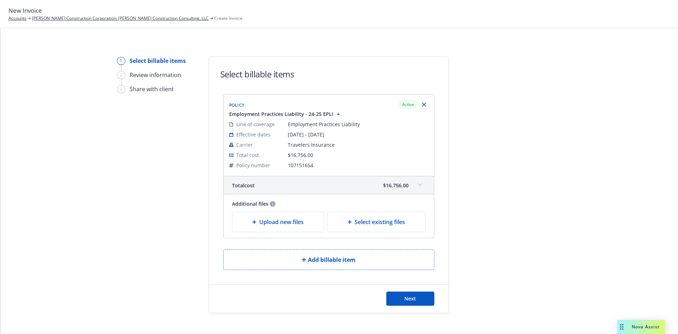
click at [328, 112] on span "Employment Practices Liability - 24-25 EPLI" at bounding box center [281, 113] width 104 height 7
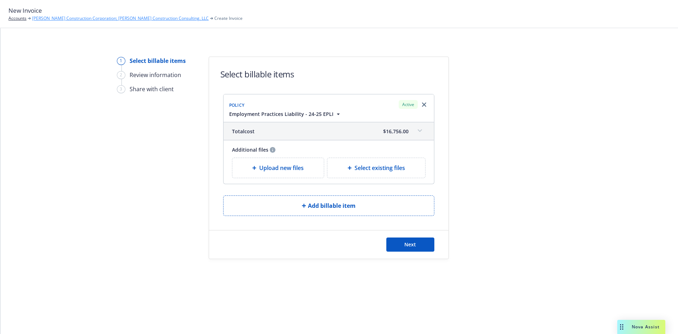
click at [102, 15] on link "[PERSON_NAME] Construction Corporation; [PERSON_NAME] Construction Consulting, …" at bounding box center [120, 18] width 177 height 6
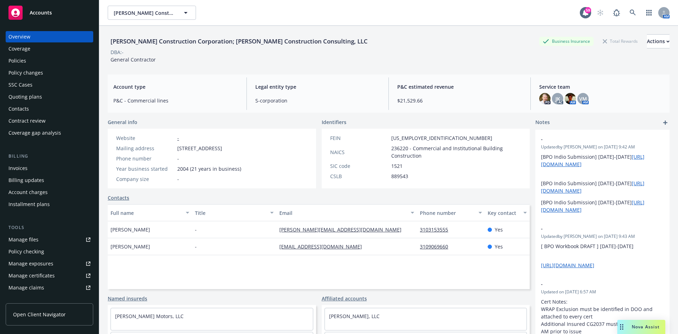
click at [34, 61] on div "Policies" at bounding box center [49, 60] width 82 height 11
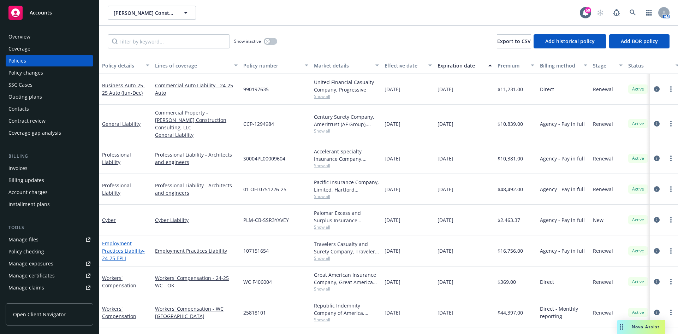
click at [123, 244] on link "Employment Practices Liability - 24-25 EPLI" at bounding box center [123, 251] width 43 height 22
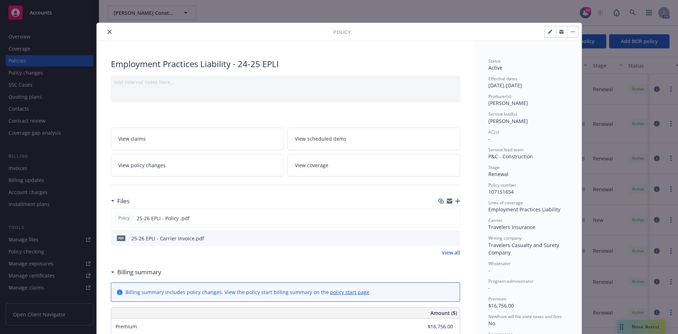
click at [549, 32] on icon "button" at bounding box center [550, 32] width 4 height 4
select select "RENEWAL"
select select "12"
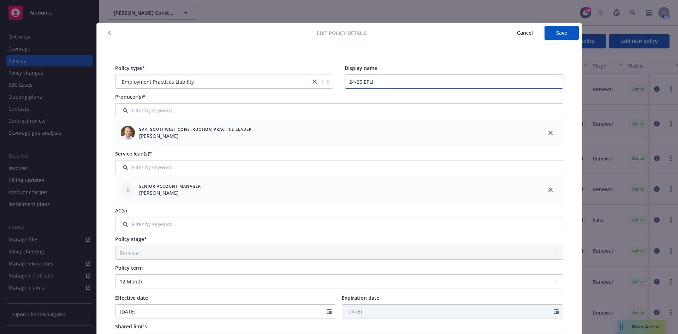
drag, startPoint x: 361, startPoint y: 82, endPoint x: 283, endPoint y: 78, distance: 77.8
click at [297, 82] on div "Policy type* Employment Practices Liability Display name 24-25 EPLI" at bounding box center [339, 76] width 448 height 24
type input "25-26 EPLI"
click at [562, 30] on span "Save" at bounding box center [561, 32] width 11 height 7
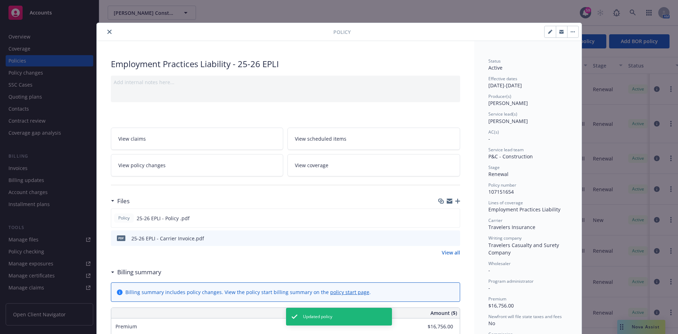
click at [107, 30] on icon "close" at bounding box center [109, 32] width 4 height 4
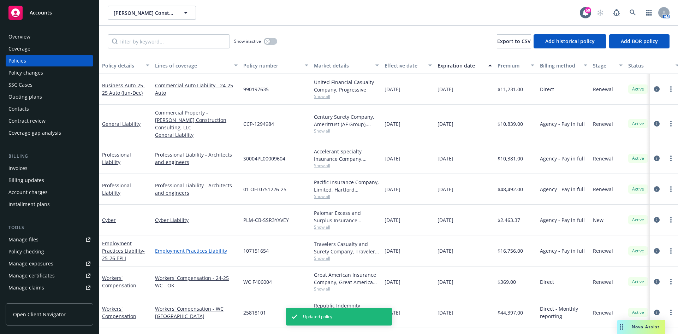
click at [203, 247] on link "Employment Practices Liability" at bounding box center [196, 250] width 83 height 7
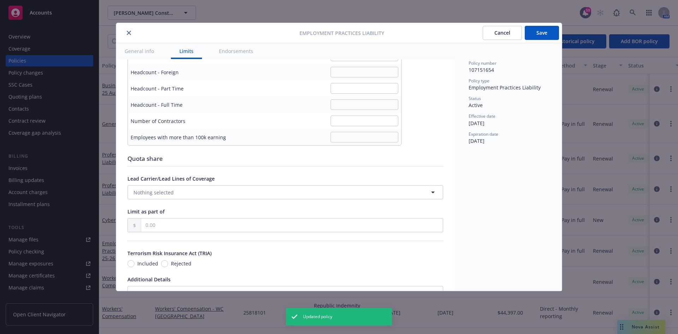
scroll to position [283, 0]
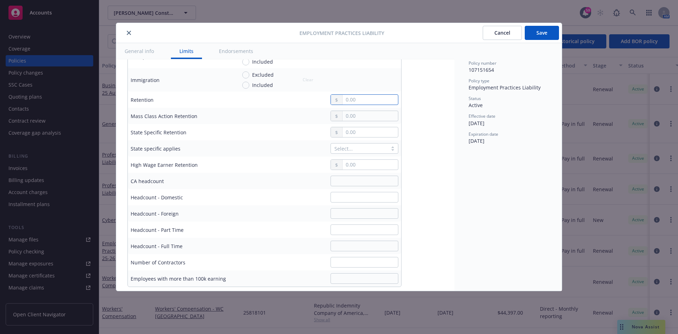
click at [359, 104] on input "text" at bounding box center [370, 100] width 55 height 10
type input "50,000.00"
click at [540, 32] on button "Save" at bounding box center [542, 33] width 34 height 14
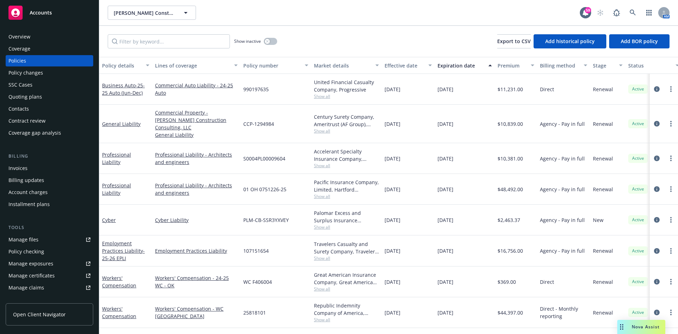
drag, startPoint x: 31, startPoint y: 100, endPoint x: 42, endPoint y: 100, distance: 11.7
click at [31, 100] on div "Quoting plans" at bounding box center [25, 96] width 34 height 11
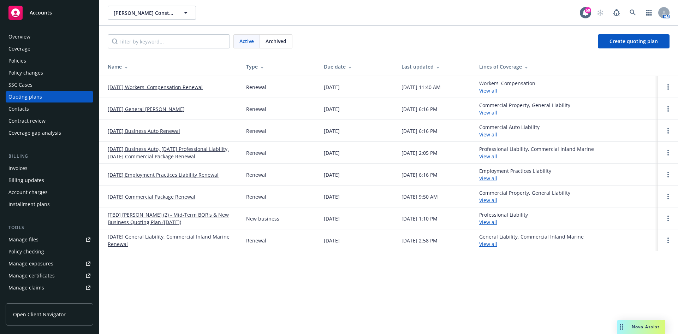
click at [188, 153] on link "[DATE] Business Auto, [DATE] Professional Liability, [DATE] Commercial Package …" at bounding box center [171, 152] width 127 height 15
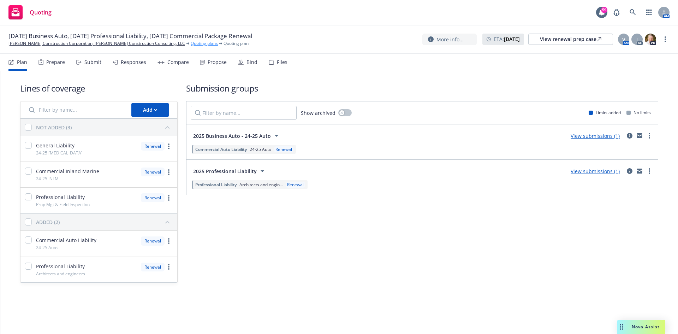
click at [191, 43] on link "Quoting plans" at bounding box center [204, 43] width 27 height 6
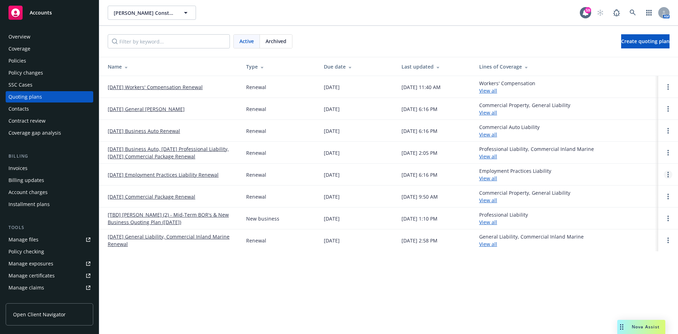
click at [667, 174] on link "Open options" at bounding box center [668, 174] width 8 height 8
drag, startPoint x: 633, startPoint y: 173, endPoint x: 628, endPoint y: 173, distance: 5.0
click at [633, 172] on link "Archive" at bounding box center [632, 169] width 62 height 14
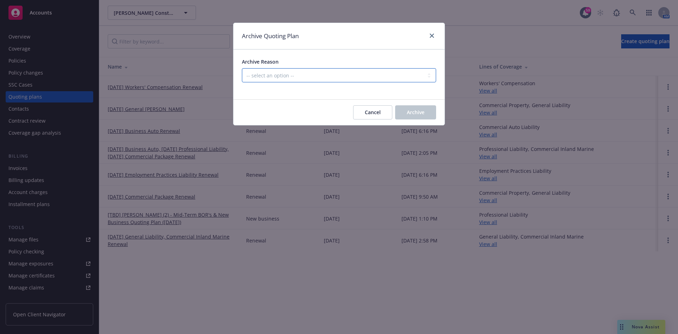
drag, startPoint x: 332, startPoint y: 77, endPoint x: 329, endPoint y: 81, distance: 5.0
click at [332, 76] on select "-- select an option -- All policies in this renewal plan are auto-renewed Creat…" at bounding box center [339, 75] width 194 height 14
select select "ARCHIVED_RENEWAL_COMPLETED"
click at [242, 68] on select "-- select an option -- All policies in this renewal plan are auto-renewed Creat…" at bounding box center [339, 75] width 194 height 14
click at [420, 111] on span "Archive" at bounding box center [416, 112] width 18 height 7
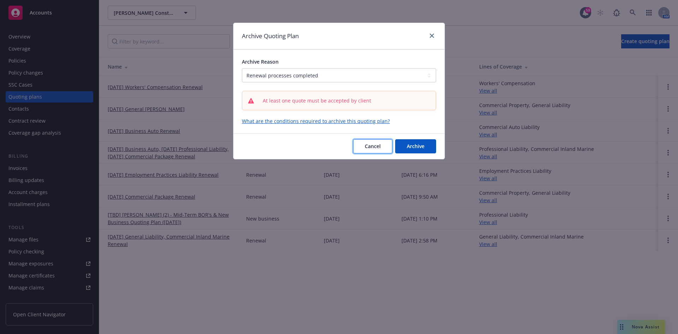
click at [372, 151] on button "Cancel" at bounding box center [372, 146] width 39 height 14
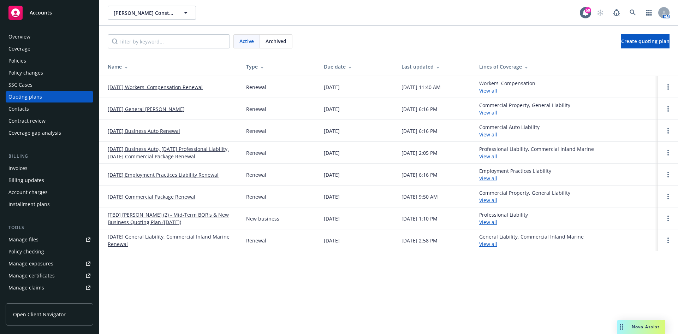
drag, startPoint x: 201, startPoint y: 176, endPoint x: 206, endPoint y: 174, distance: 4.5
click at [201, 176] on link "09/16/25 Employment Practices Liability Renewal" at bounding box center [163, 174] width 111 height 7
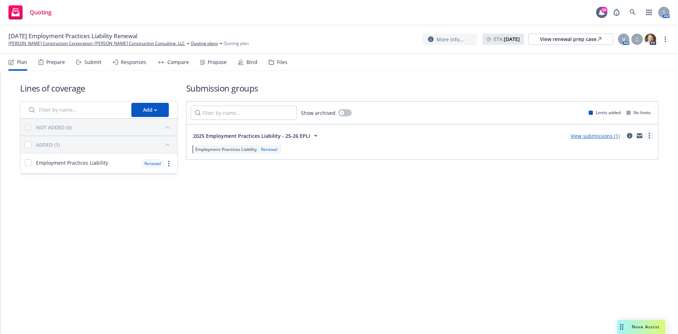
click at [651, 134] on link "more" at bounding box center [649, 135] width 8 height 8
click at [590, 135] on link "View submissions (1)" at bounding box center [595, 135] width 49 height 7
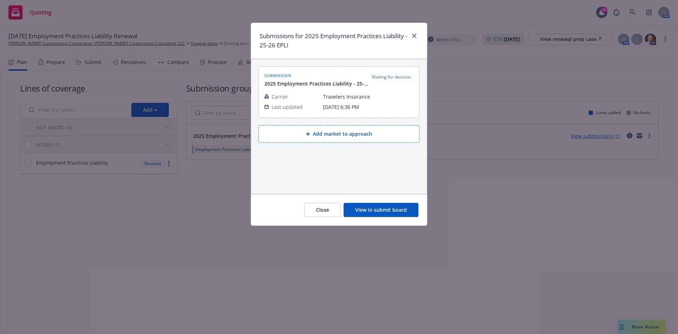
click at [384, 218] on div "Close View in submit board" at bounding box center [339, 209] width 176 height 31
click at [389, 209] on button "View in submit board" at bounding box center [381, 210] width 75 height 14
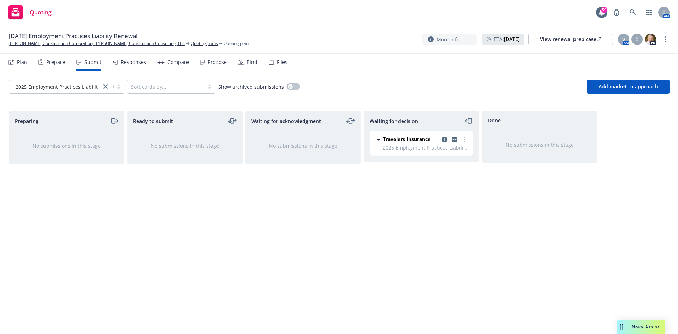
click at [130, 62] on div "Responses" at bounding box center [133, 62] width 25 height 6
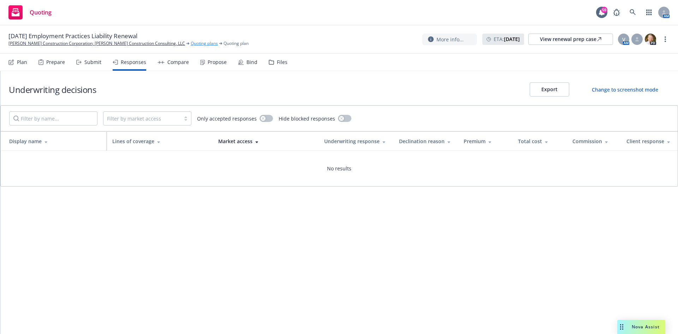
click at [191, 43] on link "Quoting plans" at bounding box center [204, 43] width 27 height 6
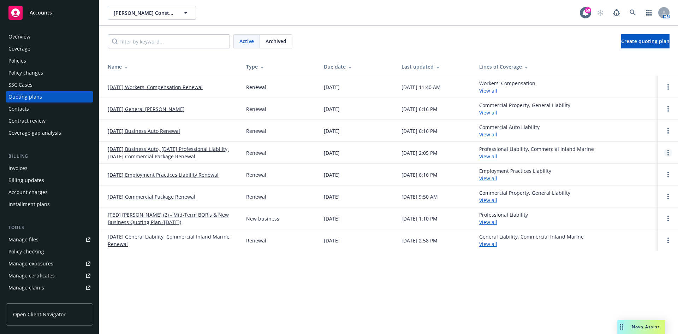
click at [670, 154] on link "Open options" at bounding box center [668, 152] width 8 height 8
click at [630, 148] on span "Archive" at bounding box center [618, 147] width 35 height 7
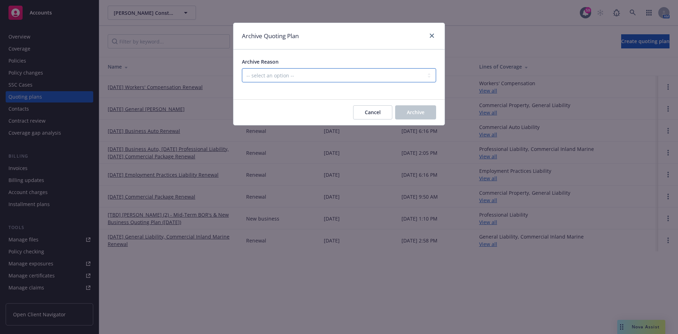
click at [355, 73] on select "-- select an option -- All policies in this renewal plan are auto-renewed Creat…" at bounding box center [339, 75] width 194 height 14
select select "ARCHIVED_DUPLICATE"
click at [242, 68] on select "-- select an option -- All policies in this renewal plan are auto-renewed Creat…" at bounding box center [339, 75] width 194 height 14
click at [432, 113] on button "Archive" at bounding box center [415, 112] width 41 height 14
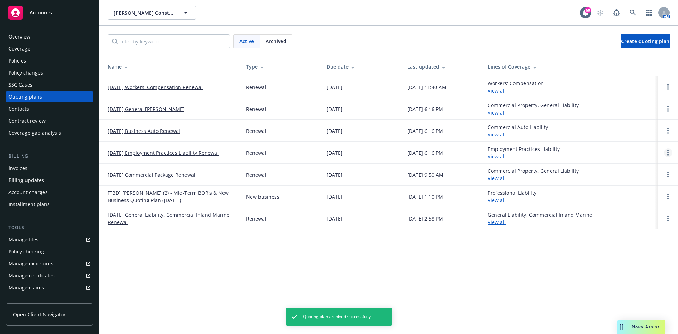
click at [666, 154] on link "Open options" at bounding box center [668, 152] width 8 height 8
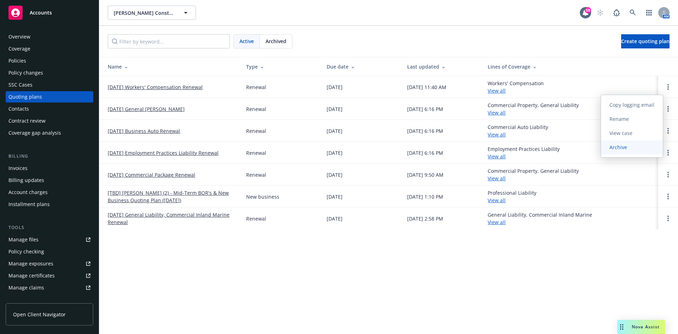
click at [630, 146] on span "Archive" at bounding box center [618, 147] width 35 height 7
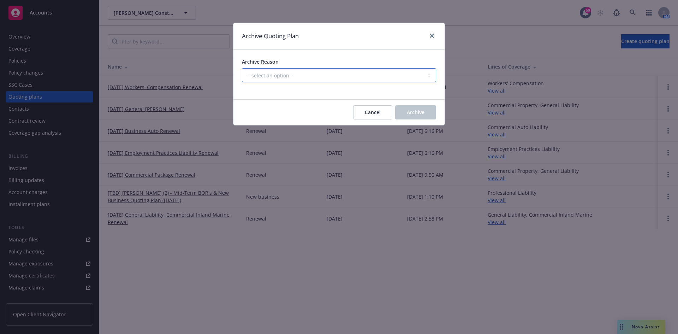
click at [311, 70] on select "-- select an option -- All policies in this renewal plan are auto-renewed Creat…" at bounding box center [339, 75] width 194 height 14
select select "ARCHIVED_RENEWAL_POLICY_AUTO_RENEWED"
click at [242, 68] on select "-- select an option -- All policies in this renewal plan are auto-renewed Creat…" at bounding box center [339, 75] width 194 height 14
click at [416, 112] on span "Archive" at bounding box center [416, 112] width 18 height 7
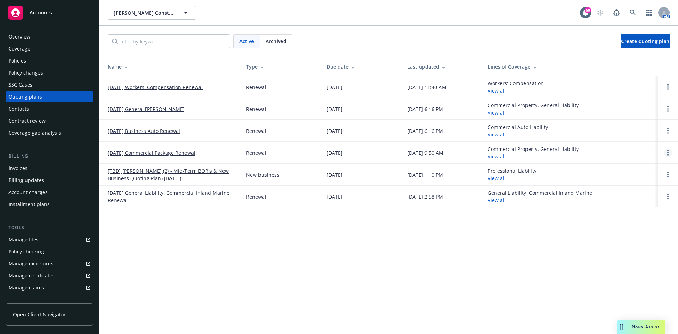
click at [666, 153] on link "Open options" at bounding box center [668, 152] width 8 height 8
click at [618, 149] on span "Archive" at bounding box center [618, 147] width 35 height 7
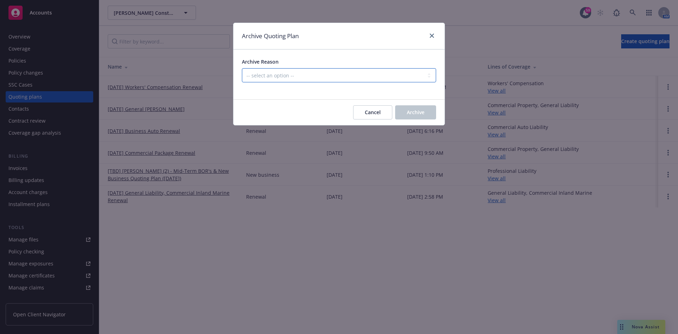
click at [354, 71] on select "-- select an option -- All policies in this renewal plan are auto-renewed Creat…" at bounding box center [339, 75] width 194 height 14
select select "ARCHIVED_RENEWAL_COMPLETED"
click at [242, 68] on select "-- select an option -- All policies in this renewal plan are auto-renewed Creat…" at bounding box center [339, 75] width 194 height 14
click at [420, 113] on span "Archive" at bounding box center [416, 112] width 18 height 7
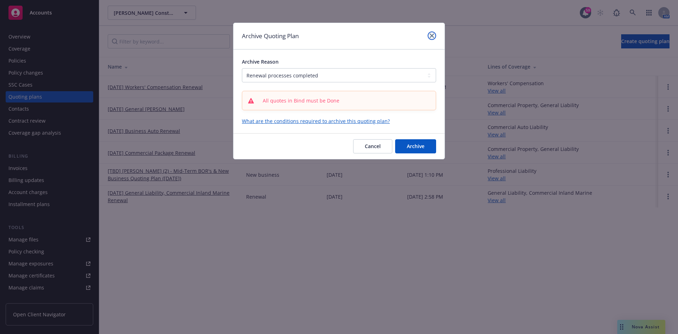
click at [429, 34] on link "close" at bounding box center [432, 35] width 8 height 8
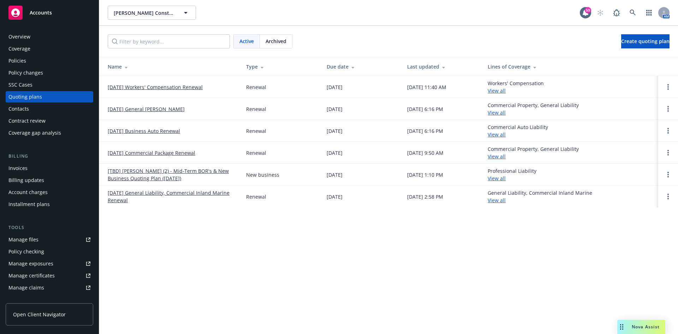
click at [142, 152] on link "02/15/25 Commercial Package Renewal" at bounding box center [152, 152] width 88 height 7
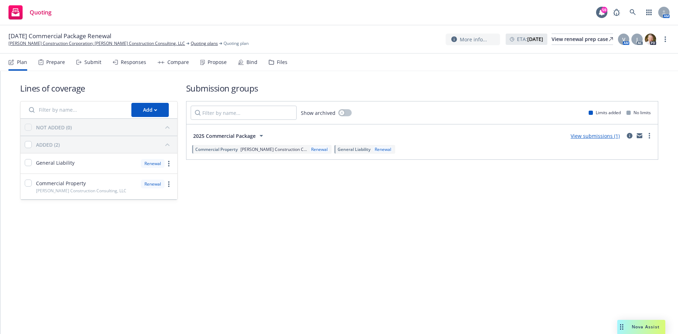
click at [604, 137] on link "View submissions (1)" at bounding box center [595, 135] width 49 height 7
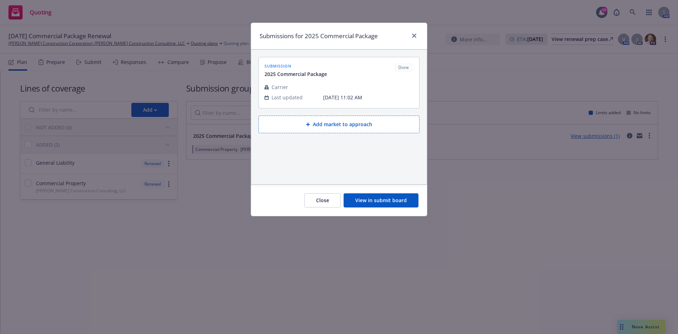
click at [383, 198] on button "View in submit board" at bounding box center [381, 200] width 75 height 14
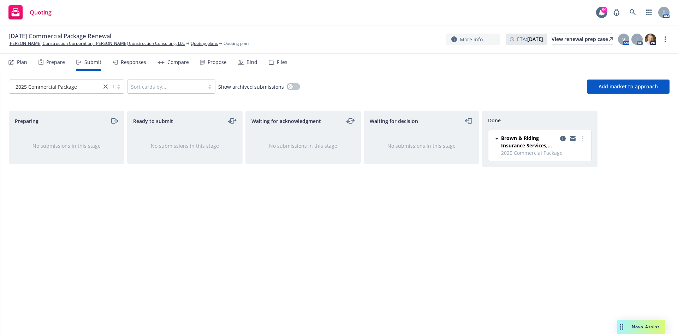
click at [250, 62] on div "Bind" at bounding box center [252, 62] width 11 height 6
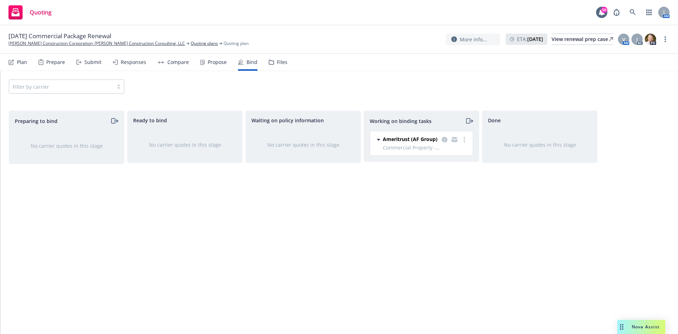
click at [470, 122] on icon "moveRight" at bounding box center [468, 120] width 4 height 5
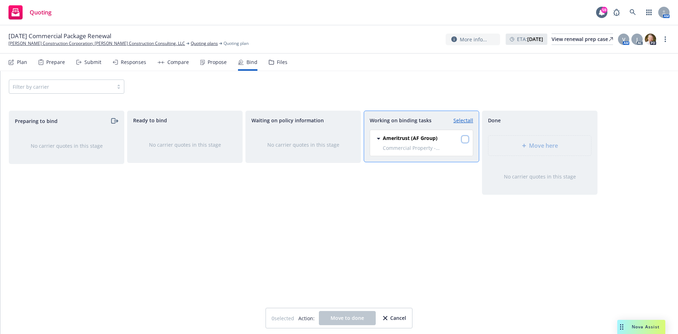
click at [465, 142] on input "checkbox" at bounding box center [465, 139] width 7 height 7
checkbox input "true"
click at [535, 148] on span "Move here" at bounding box center [543, 145] width 29 height 8
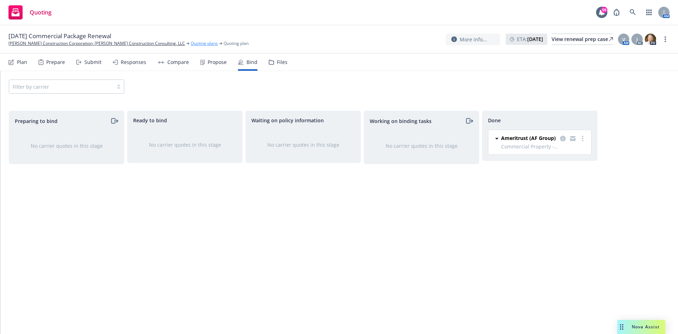
click at [191, 42] on link "Quoting plans" at bounding box center [204, 43] width 27 height 6
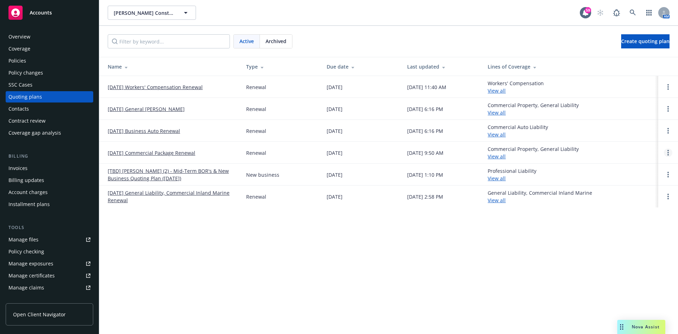
click at [666, 150] on link "Open options" at bounding box center [668, 152] width 8 height 8
click at [639, 148] on link "Archive" at bounding box center [632, 147] width 62 height 14
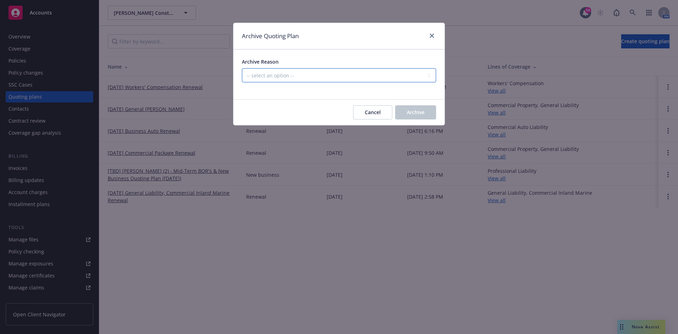
click at [355, 74] on select "-- select an option -- All policies in this renewal plan are auto-renewed Creat…" at bounding box center [339, 75] width 194 height 14
select select "ARCHIVED_RENEWAL_COMPLETED"
click at [242, 68] on select "-- select an option -- All policies in this renewal plan are auto-renewed Creat…" at bounding box center [339, 75] width 194 height 14
click at [420, 108] on button "Archive" at bounding box center [415, 112] width 41 height 14
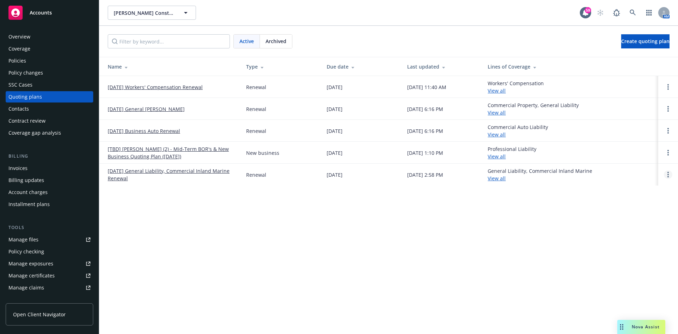
click at [665, 171] on div at bounding box center [668, 174] width 8 height 8
click at [670, 176] on link "Open options" at bounding box center [668, 174] width 8 height 8
click at [619, 167] on span "Archive" at bounding box center [618, 169] width 35 height 7
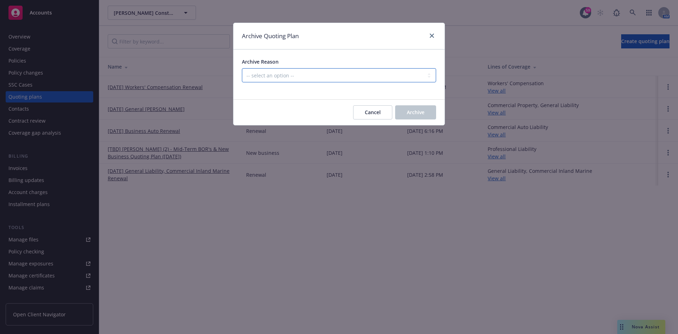
drag, startPoint x: 312, startPoint y: 73, endPoint x: 312, endPoint y: 77, distance: 4.2
click at [312, 73] on select "-- select an option -- All policies in this renewal plan are auto-renewed Creat…" at bounding box center [339, 75] width 194 height 14
select select "ARCHIVED_RENEWAL_COMPLETED"
click at [242, 68] on select "-- select an option -- All policies in this renewal plan are auto-renewed Creat…" at bounding box center [339, 75] width 194 height 14
click at [410, 111] on span "Archive" at bounding box center [416, 112] width 18 height 7
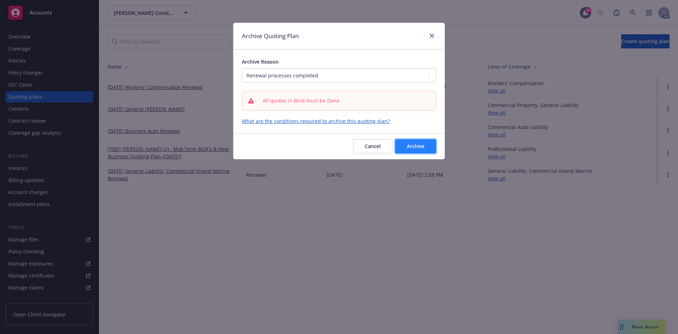
click at [418, 148] on span "Archive" at bounding box center [416, 146] width 18 height 7
click at [429, 37] on link "close" at bounding box center [432, 35] width 8 height 8
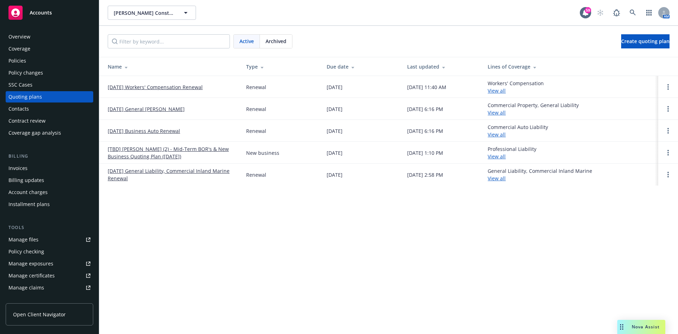
click at [180, 172] on link "06/23/24 General Liability, Commercial Inland Marine Renewal" at bounding box center [171, 174] width 127 height 15
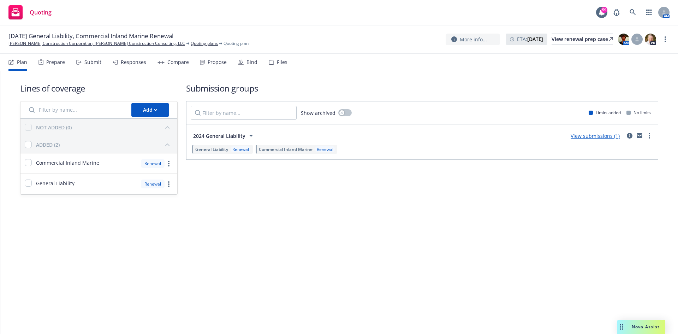
click at [605, 137] on link "View submissions (1)" at bounding box center [595, 135] width 49 height 7
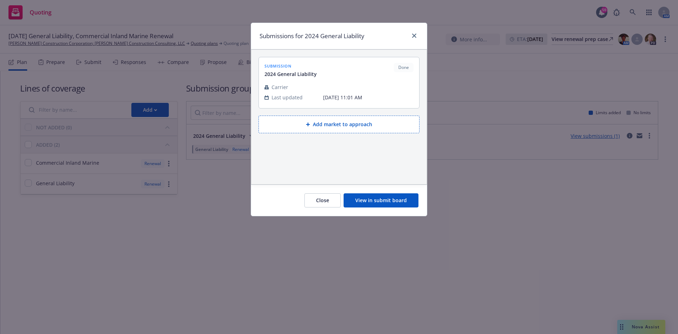
click at [384, 199] on button "View in submit board" at bounding box center [381, 200] width 75 height 14
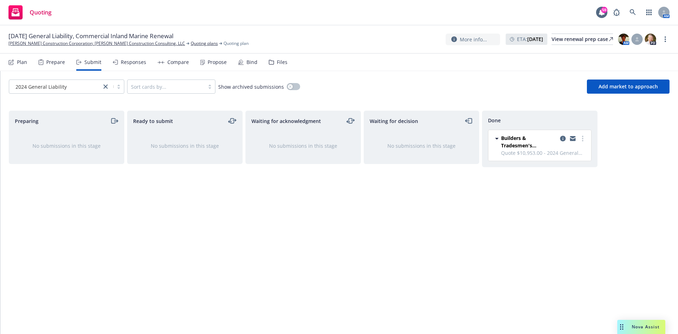
click at [250, 60] on div "Bind" at bounding box center [252, 62] width 11 height 6
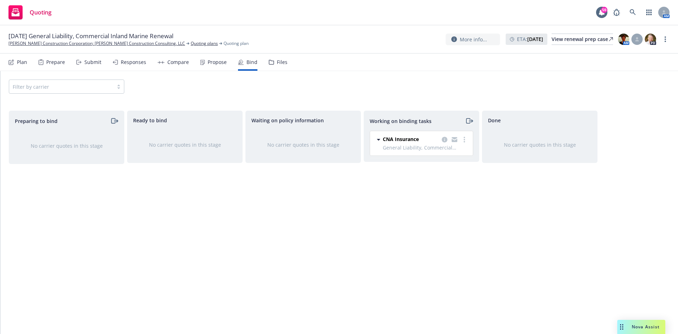
click at [471, 121] on icon "moveRight" at bounding box center [471, 121] width 4 height 0
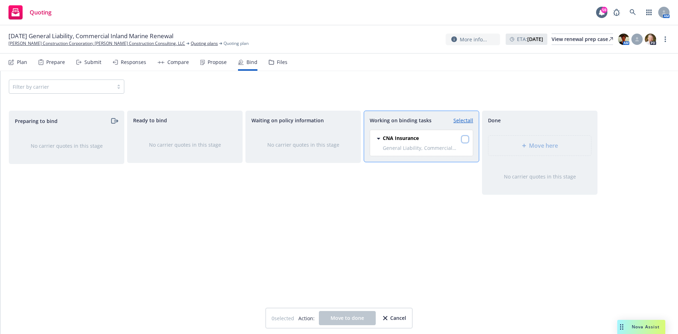
click at [467, 139] on input "checkbox" at bounding box center [465, 139] width 7 height 7
checkbox input "true"
drag, startPoint x: 509, startPoint y: 141, endPoint x: 607, endPoint y: 165, distance: 100.5
click at [512, 141] on div "Move here" at bounding box center [540, 146] width 103 height 20
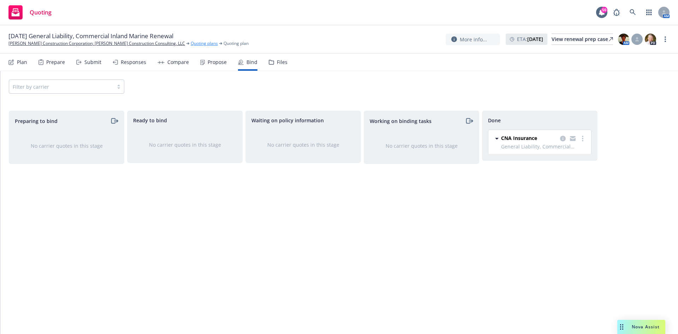
click at [191, 44] on link "Quoting plans" at bounding box center [204, 43] width 27 height 6
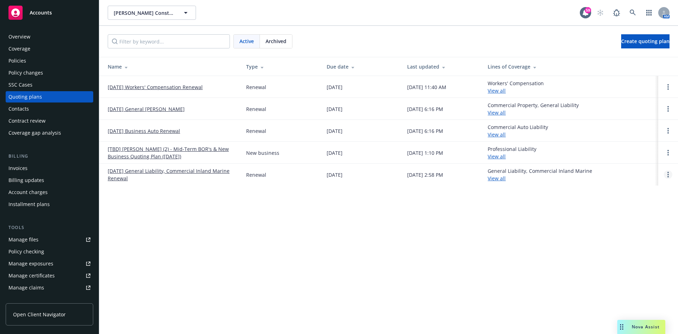
click at [668, 173] on icon "Open options" at bounding box center [668, 175] width 1 height 6
click at [624, 171] on span "Archive" at bounding box center [618, 169] width 35 height 7
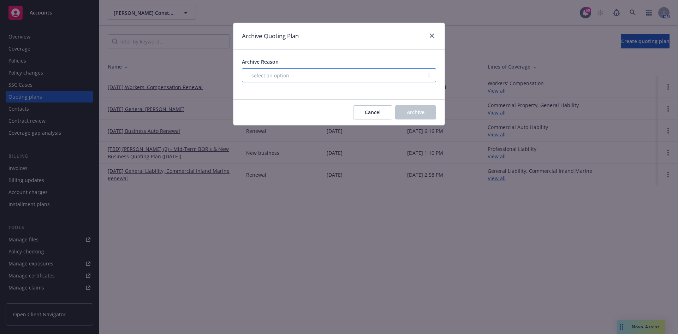
click at [353, 76] on select "-- select an option -- All policies in this renewal plan are auto-renewed Creat…" at bounding box center [339, 75] width 194 height 14
select select "ARCHIVED_RENEWAL_COMPLETED"
click at [242, 68] on select "-- select an option -- All policies in this renewal plan are auto-renewed Creat…" at bounding box center [339, 75] width 194 height 14
click at [421, 111] on span "Archive" at bounding box center [416, 112] width 18 height 7
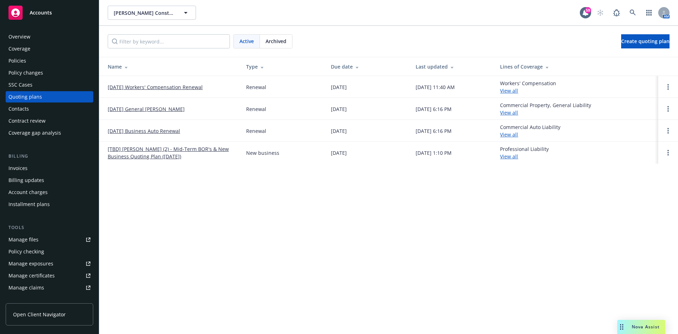
click at [187, 88] on link "09/22/25 Workers' Compensation Renewal" at bounding box center [155, 86] width 95 height 7
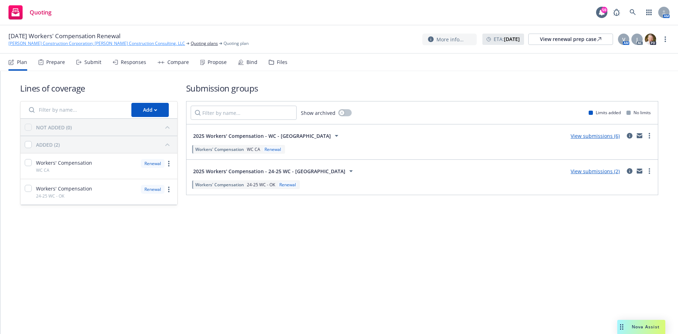
click at [116, 43] on link "[PERSON_NAME] Construction Corporation; [PERSON_NAME] Construction Consulting, …" at bounding box center [96, 43] width 177 height 6
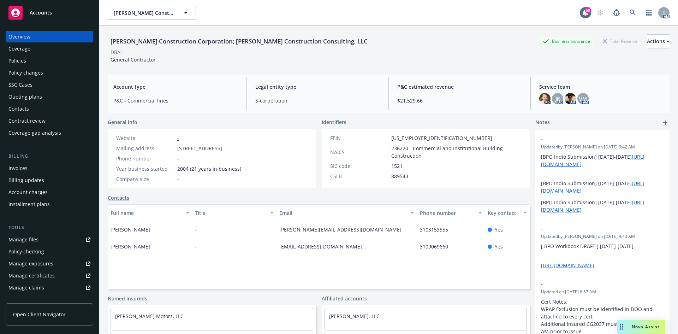
click at [29, 59] on div "Policies" at bounding box center [49, 60] width 82 height 11
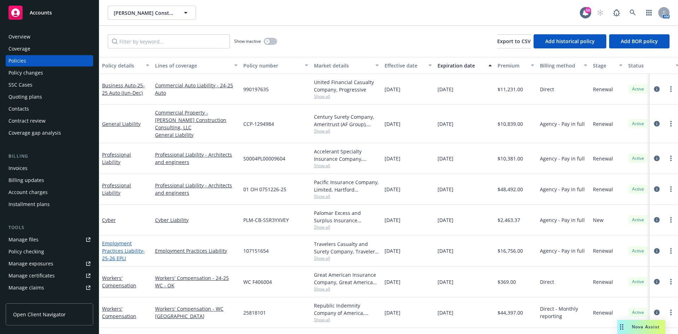
click at [120, 245] on link "Employment Practices Liability - 25-26 EPLI" at bounding box center [123, 251] width 43 height 22
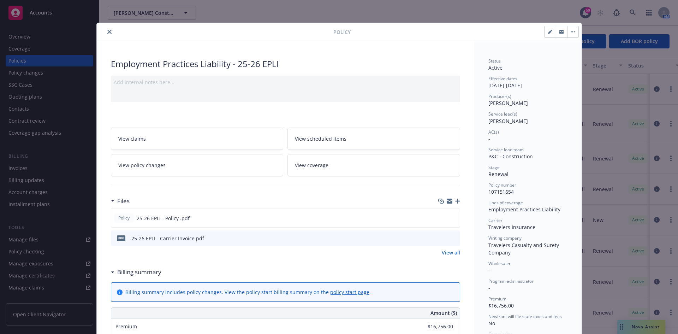
click at [107, 30] on icon "close" at bounding box center [109, 32] width 4 height 4
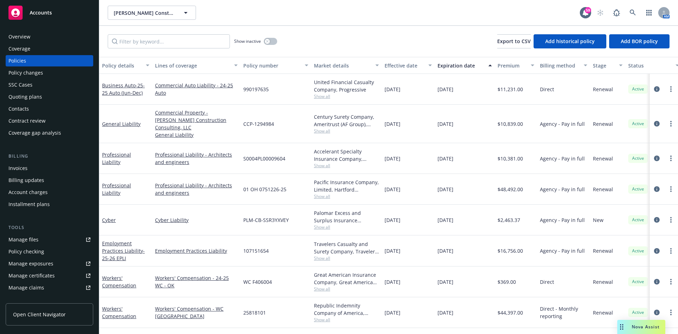
click at [42, 71] on div "Policy changes" at bounding box center [49, 72] width 82 height 11
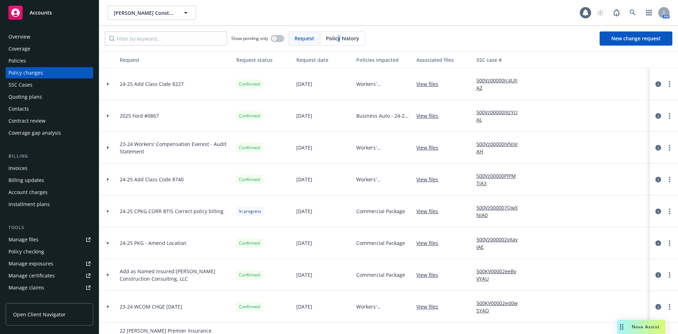
click at [339, 38] on span "Policy history" at bounding box center [342, 38] width 33 height 7
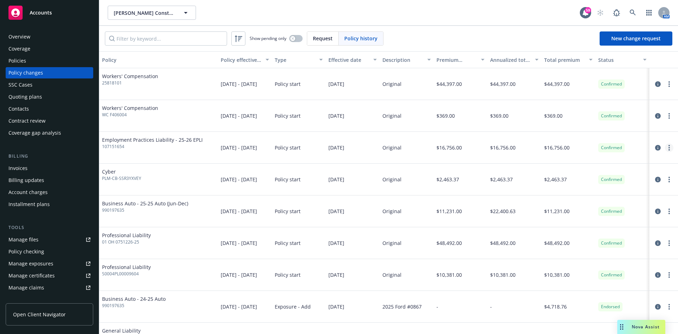
click at [667, 148] on link "more" at bounding box center [669, 147] width 8 height 8
click at [582, 206] on link "Edit billing info" at bounding box center [607, 204] width 121 height 14
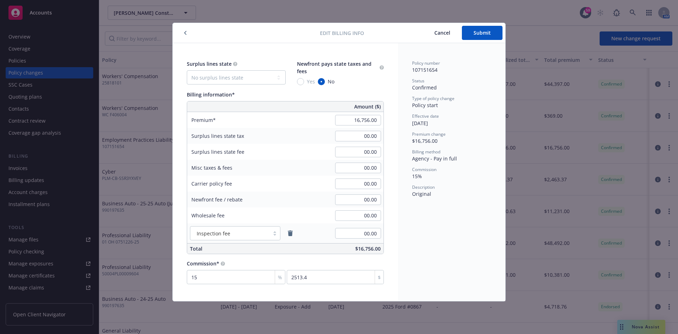
click at [366, 206] on div "00.00" at bounding box center [358, 200] width 51 height 16
click at [367, 202] on input "00.00" at bounding box center [358, 199] width 46 height 11
type input "350.00"
click at [480, 38] on button "Submit" at bounding box center [482, 33] width 41 height 14
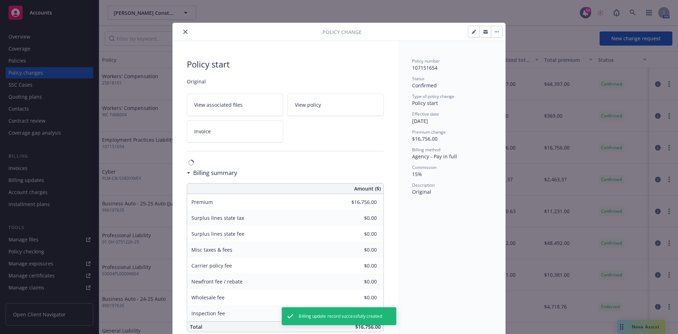
type input "$350.00"
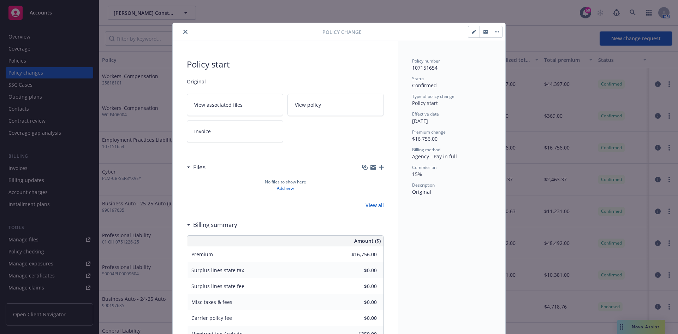
click at [185, 34] on button "close" at bounding box center [185, 32] width 8 height 8
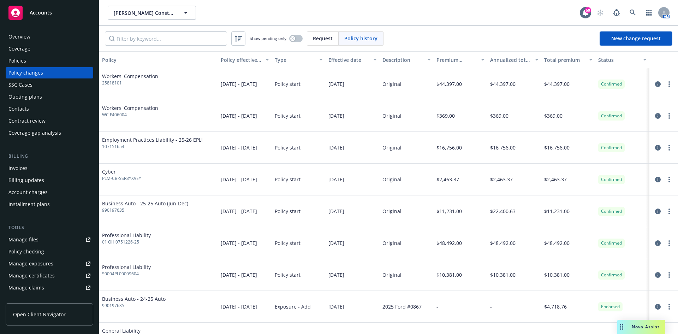
click at [30, 58] on div "Policies" at bounding box center [49, 60] width 82 height 11
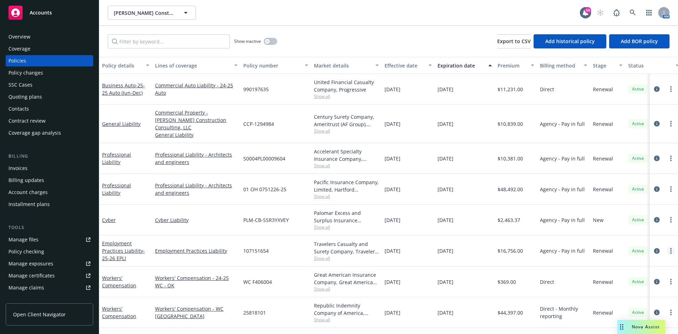
click at [669, 247] on link "more" at bounding box center [671, 251] width 8 height 8
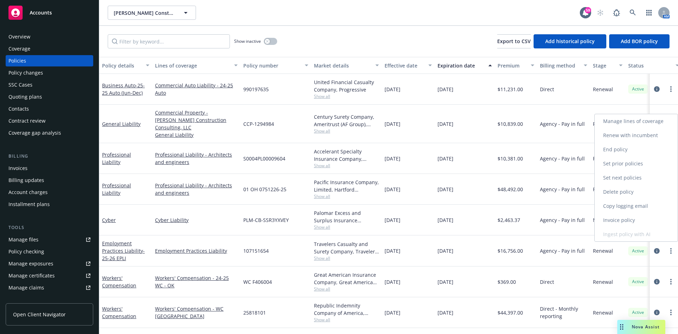
click at [644, 223] on link "Invoice policy" at bounding box center [636, 220] width 83 height 14
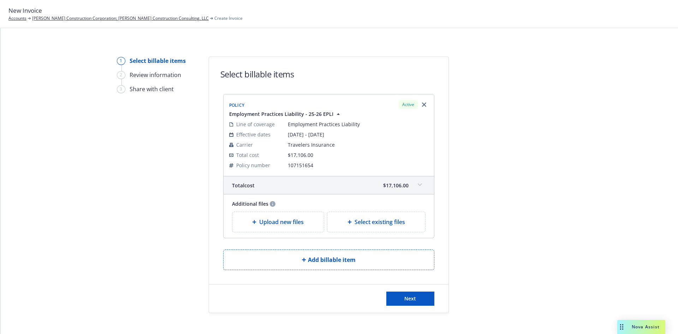
click at [415, 186] on span at bounding box center [419, 184] width 11 height 11
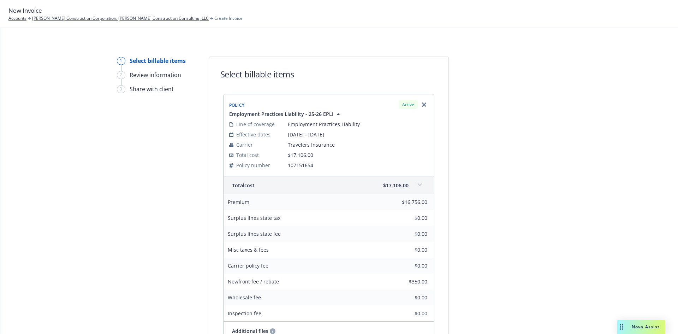
click at [415, 186] on span at bounding box center [419, 184] width 11 height 11
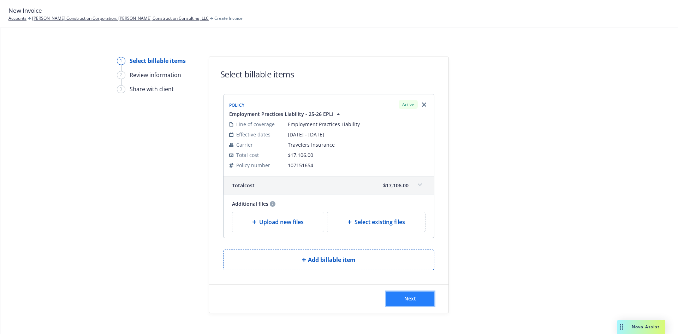
click at [414, 297] on button "Next" at bounding box center [410, 298] width 48 height 14
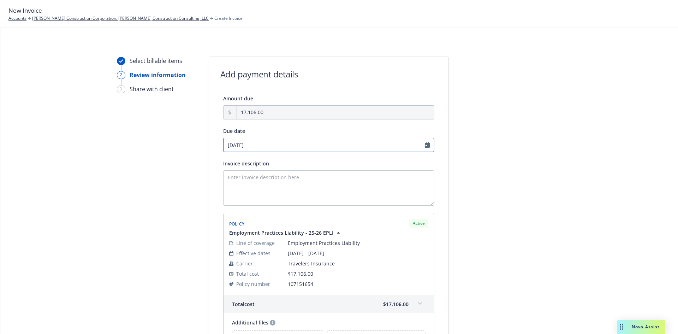
select select "October"
select select "2025"
click at [426, 146] on input "[DATE]" at bounding box center [328, 145] width 211 height 14
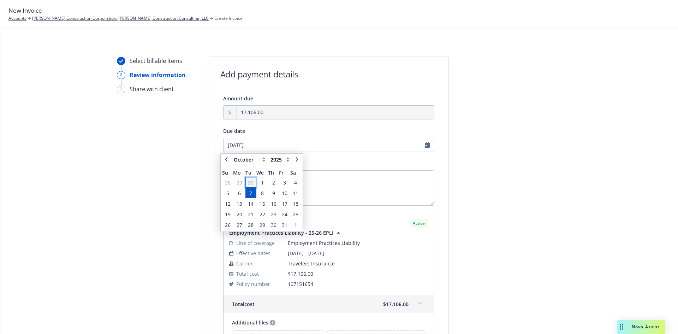
click at [254, 182] on span "30" at bounding box center [251, 182] width 10 height 9
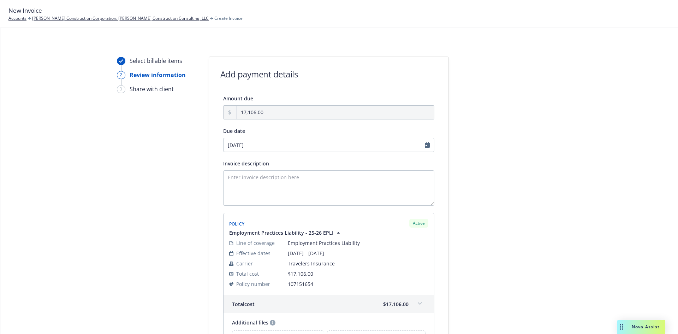
type input "09/30/2025"
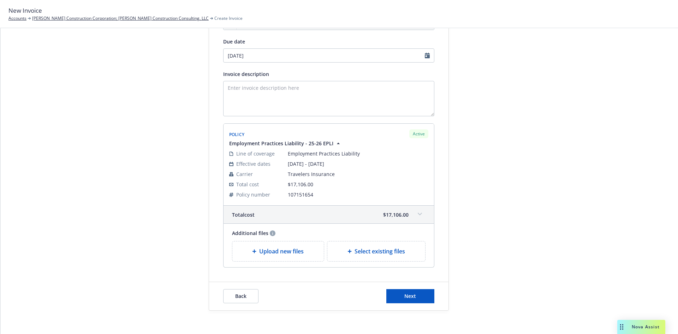
scroll to position [94, 0]
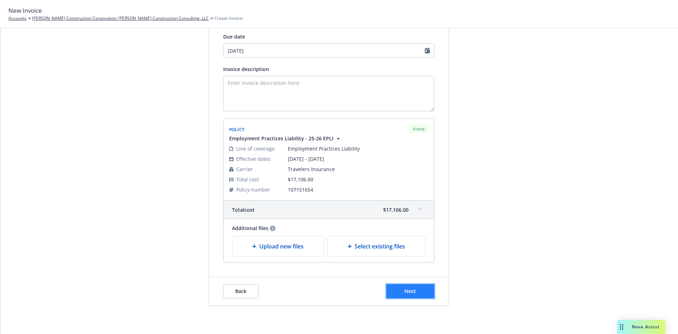
click at [405, 293] on span "Next" at bounding box center [410, 291] width 12 height 7
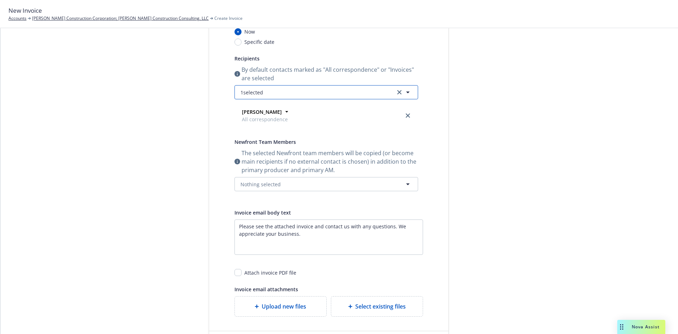
click at [406, 93] on icon "button" at bounding box center [408, 92] width 4 height 2
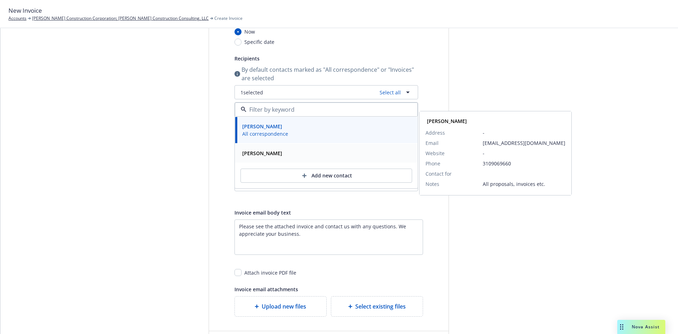
click at [280, 156] on div "Christina Chavez" at bounding box center [262, 153] width 44 height 10
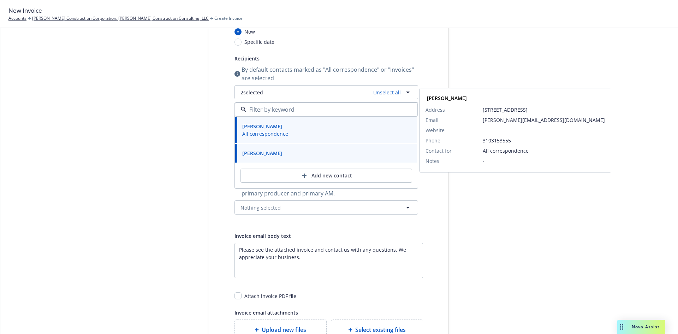
click at [340, 131] on div "Brian Friedrich All correspondence" at bounding box center [327, 130] width 174 height 18
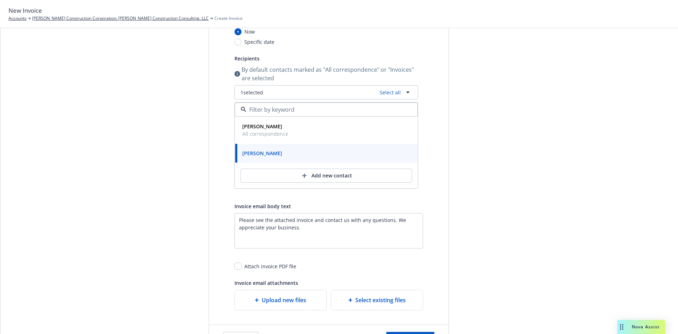
click at [474, 242] on div at bounding box center [512, 157] width 99 height 391
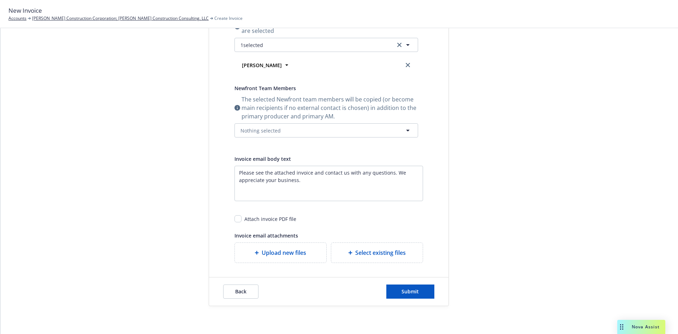
scroll to position [142, 0]
click at [418, 293] on button "Submit" at bounding box center [410, 291] width 48 height 14
